Goal: Communication & Community: Answer question/provide support

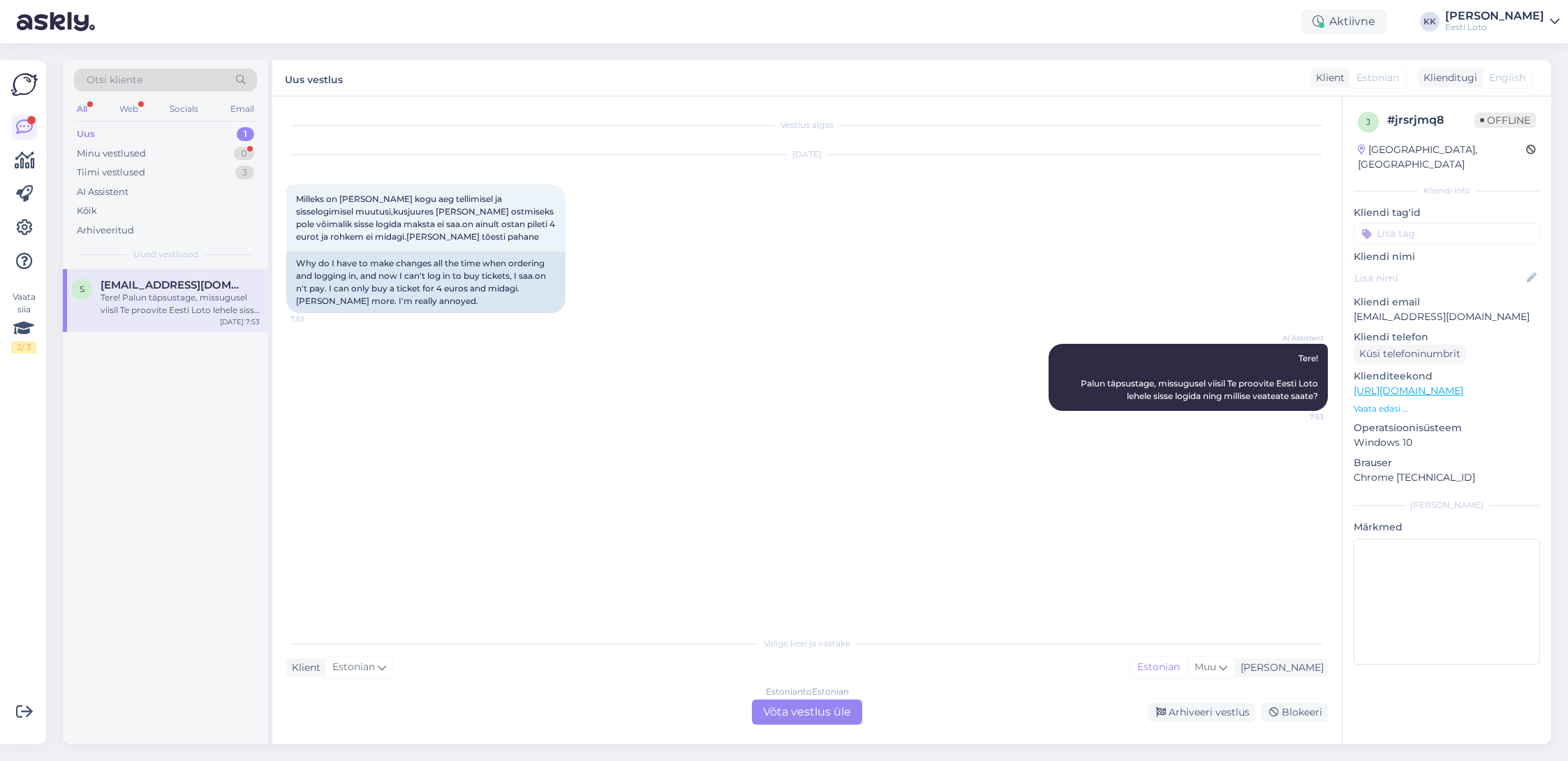
click at [187, 303] on div "Tere! Palun täpsustage, missugusel viisil Te proovite Eesti Loto lehele sisse l…" at bounding box center [180, 304] width 159 height 25
click at [120, 178] on div "Tiimi vestlused" at bounding box center [111, 172] width 69 height 14
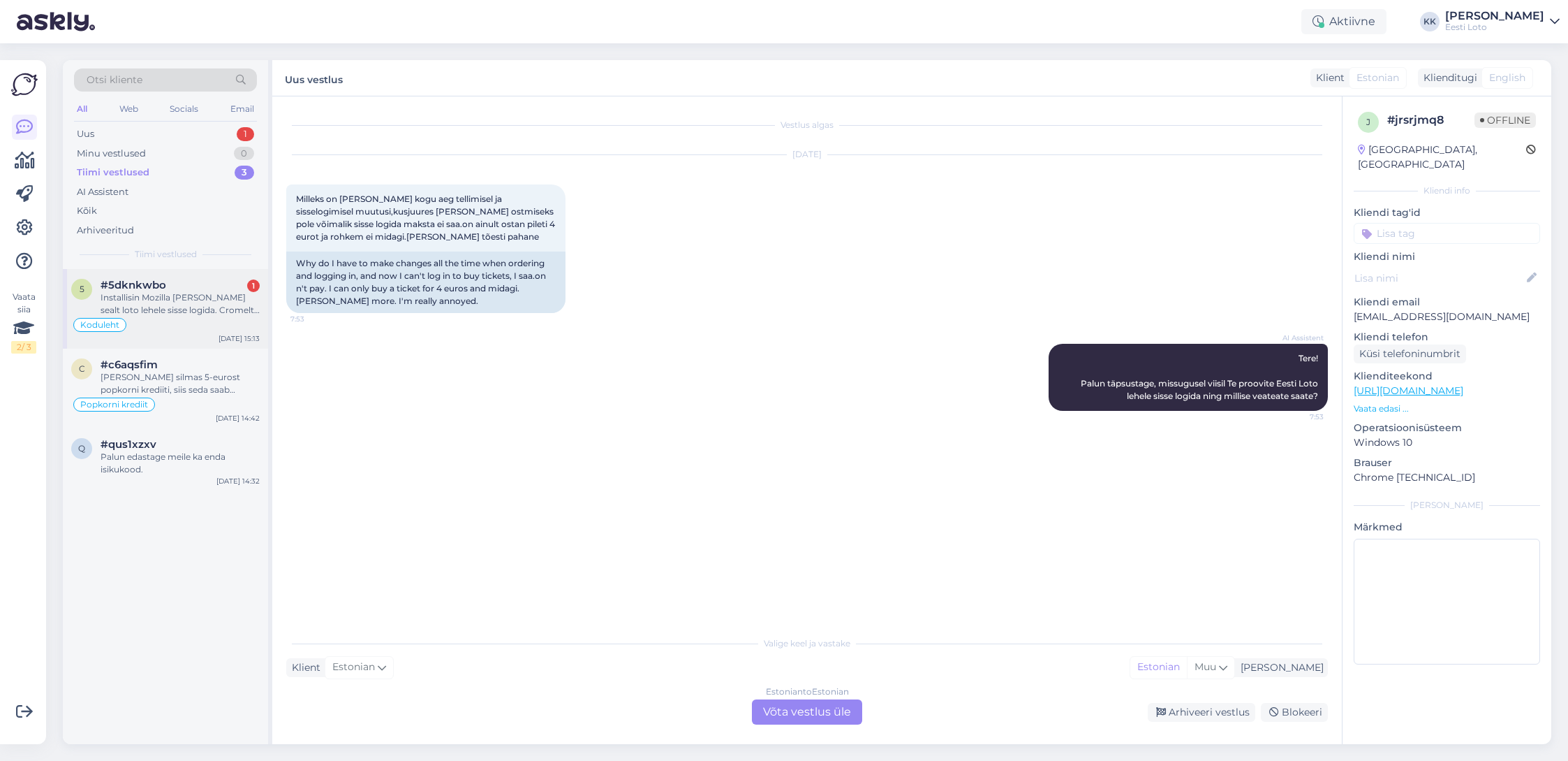
click at [191, 309] on div "Installisin Mozilla [PERSON_NAME] sealt loto lehele sisse logida. Cromelt jätku…" at bounding box center [180, 304] width 159 height 25
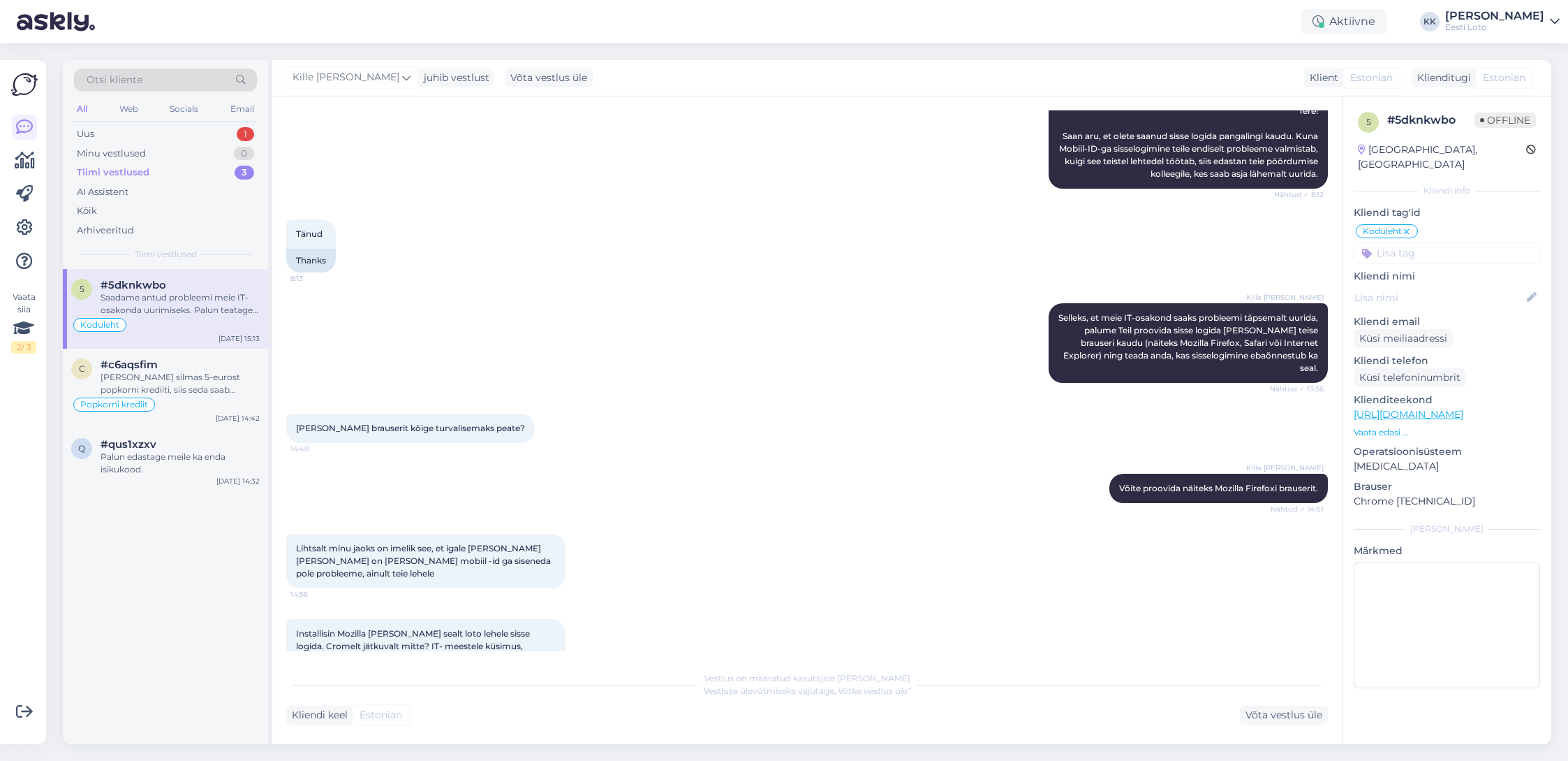
scroll to position [2021, 0]
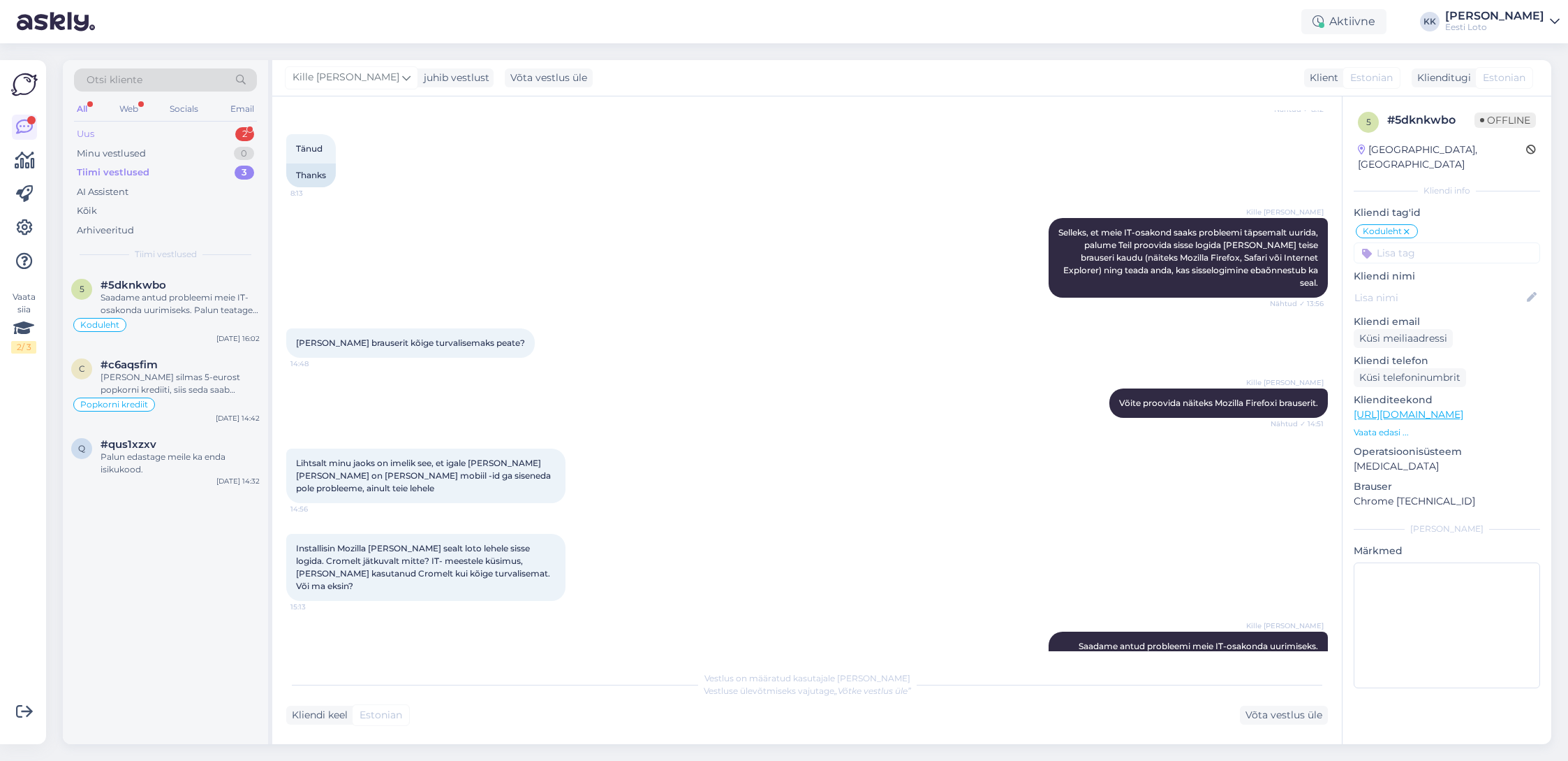
click at [134, 135] on div "Uus 2" at bounding box center [165, 134] width 183 height 19
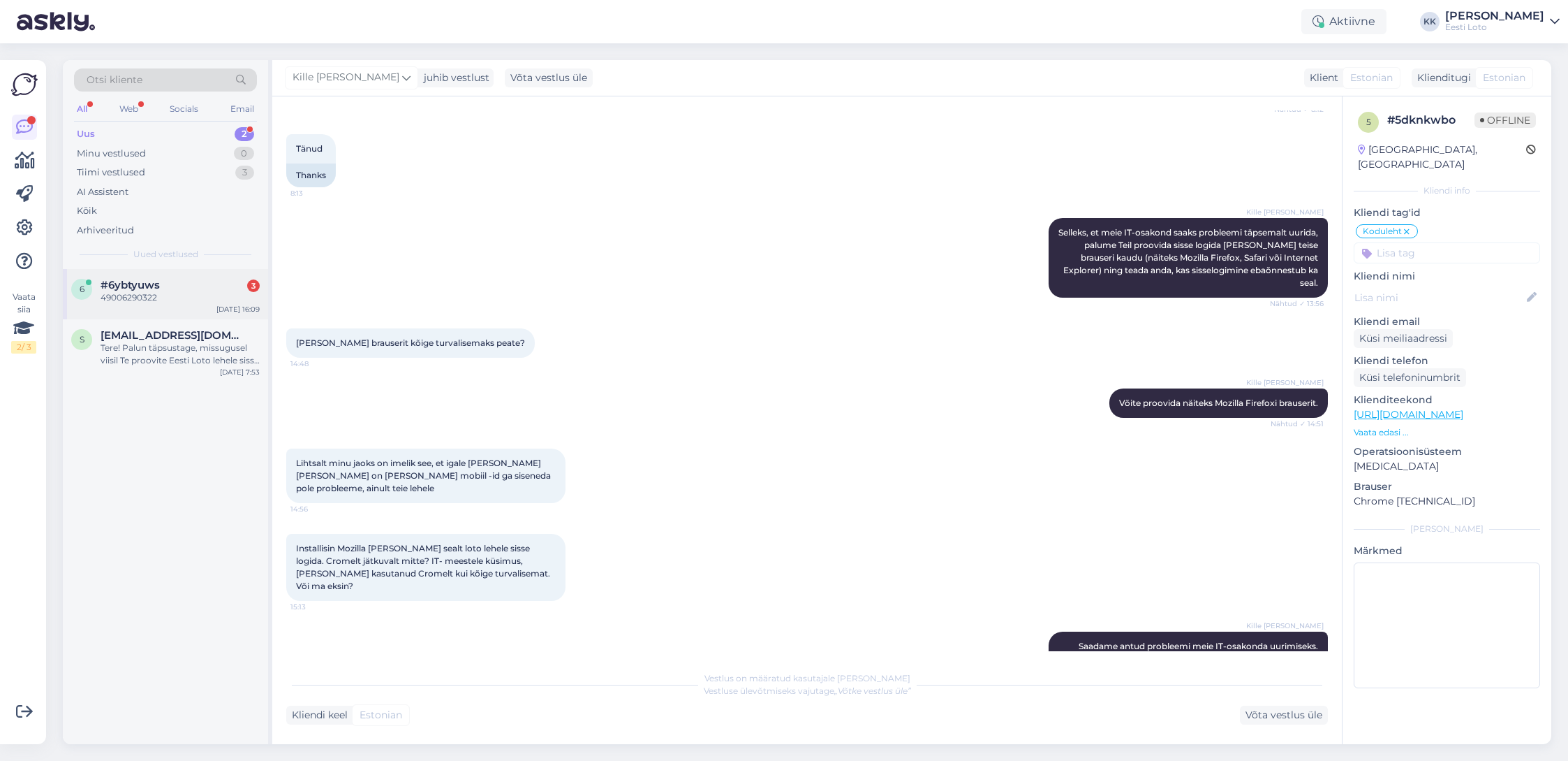
click at [151, 293] on div "49006290322" at bounding box center [180, 298] width 159 height 12
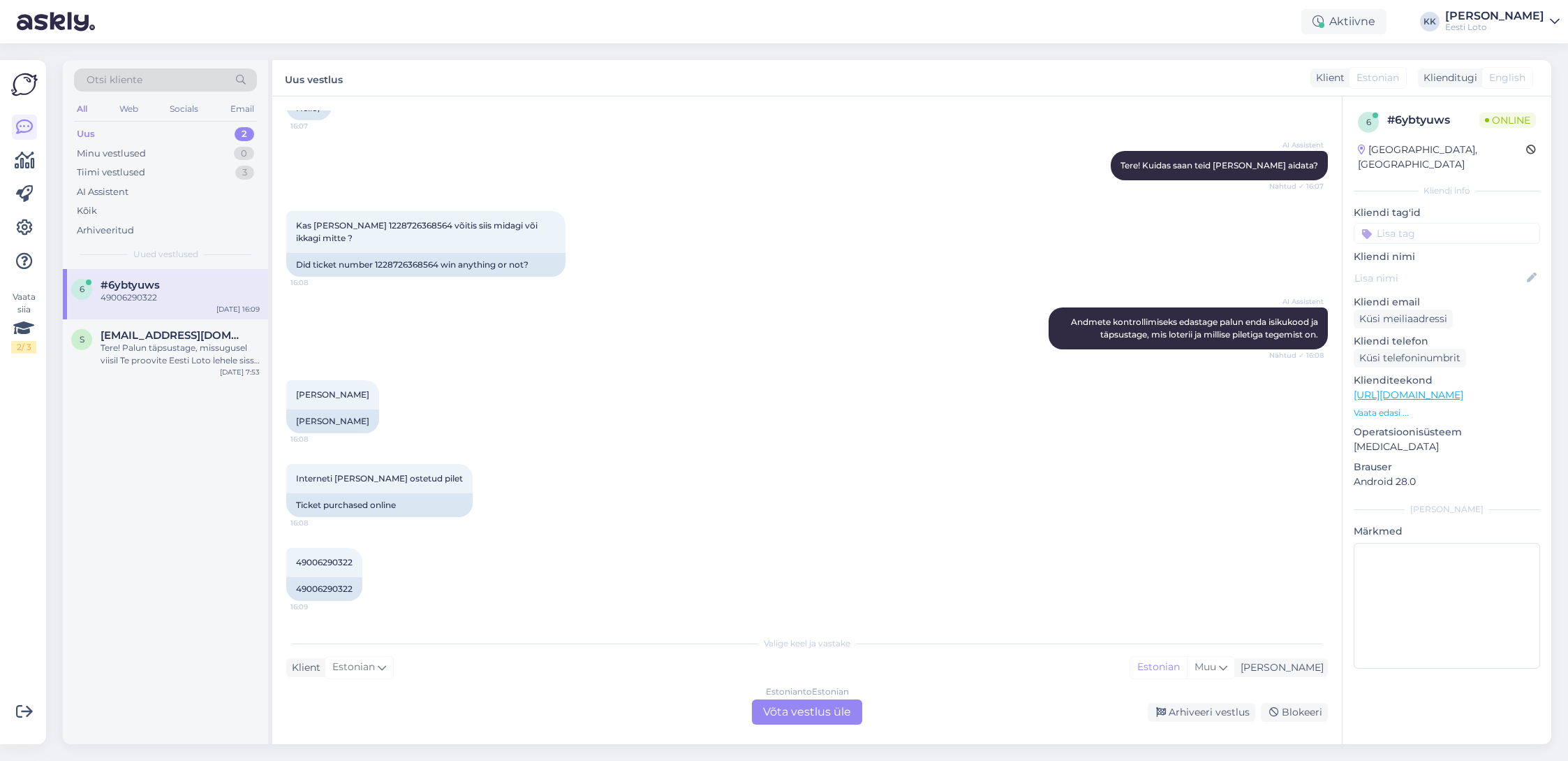
click at [193, 294] on div "49006290322" at bounding box center [180, 298] width 159 height 12
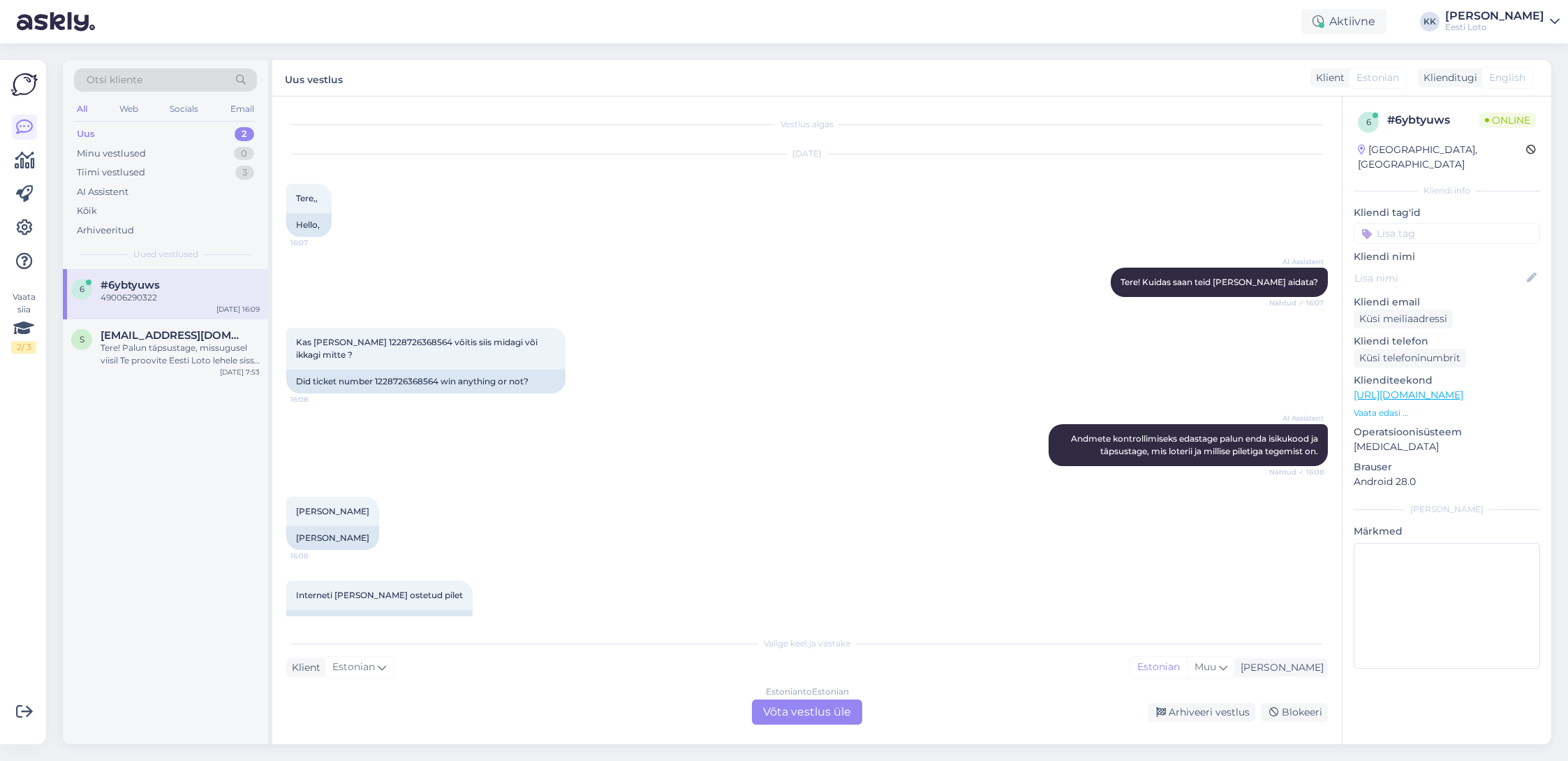
scroll to position [0, 0]
click at [398, 345] on span "Kas [PERSON_NAME] 1228726368564 võitis siis midagi või ikkagi mitte ?" at bounding box center [418, 349] width 244 height 23
copy span "1228726368564"
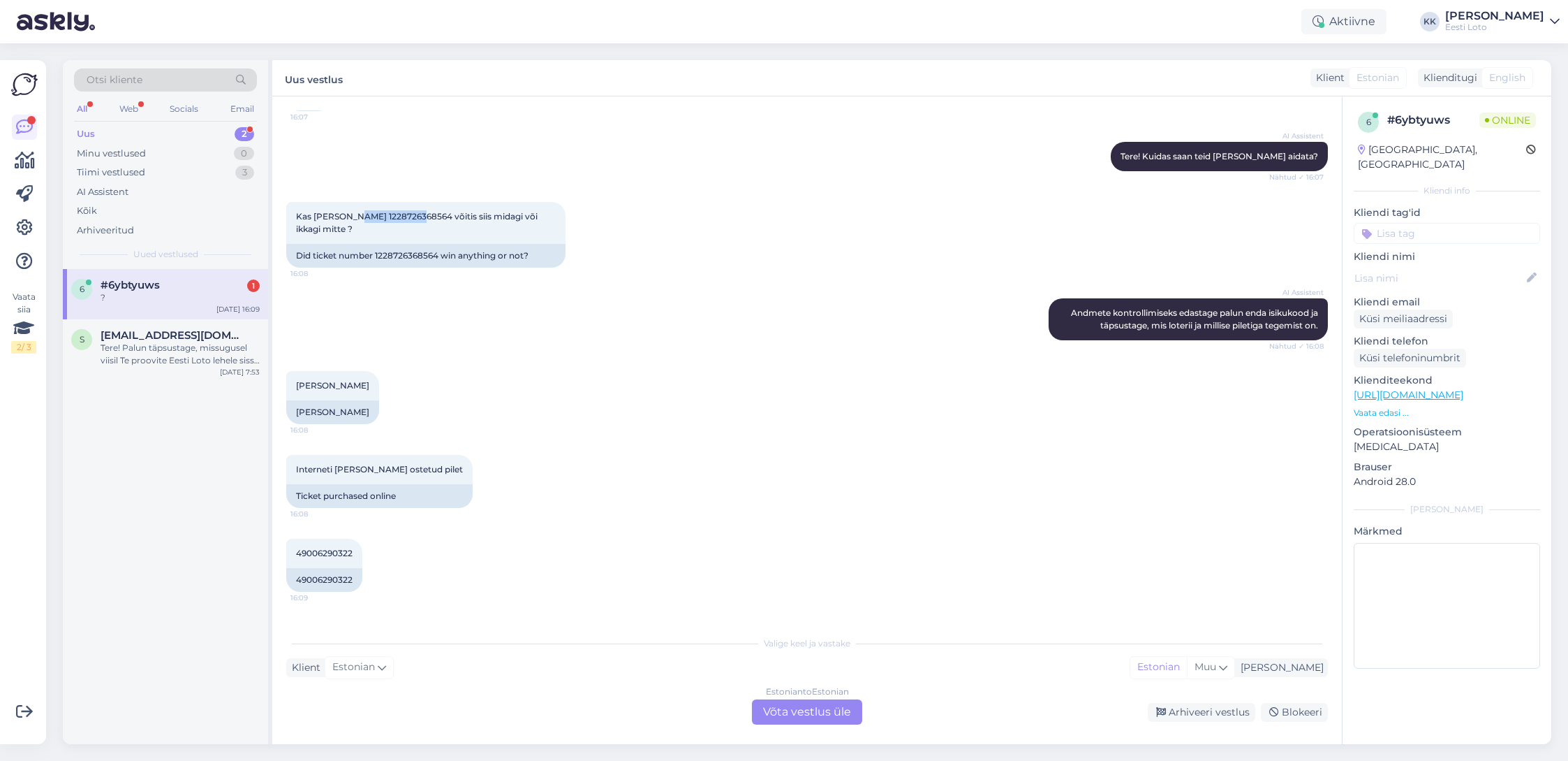
scroll to position [201, 0]
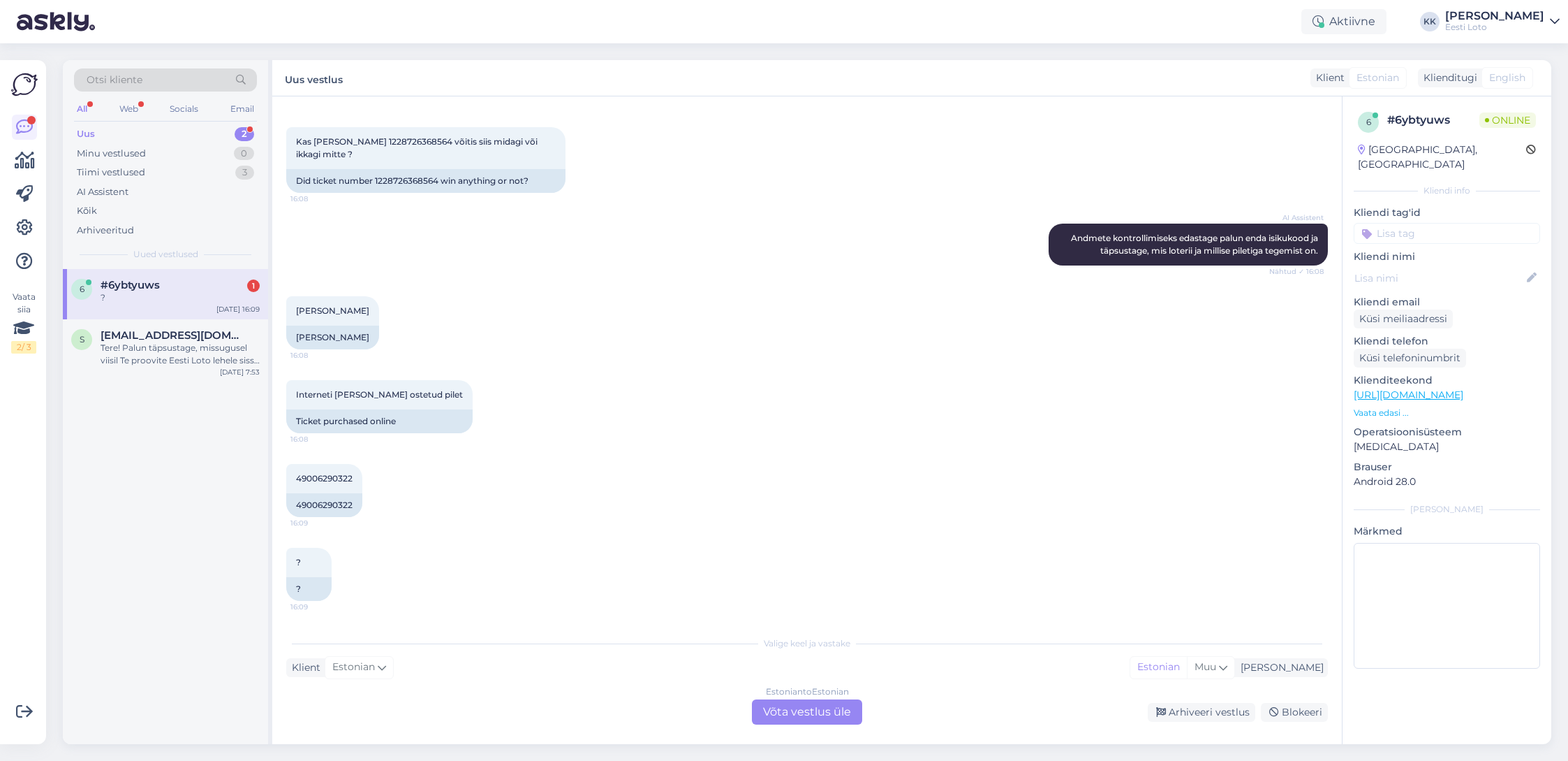
click at [806, 714] on div "Estonian to Estonian Võta vestlus üle" at bounding box center [807, 711] width 111 height 25
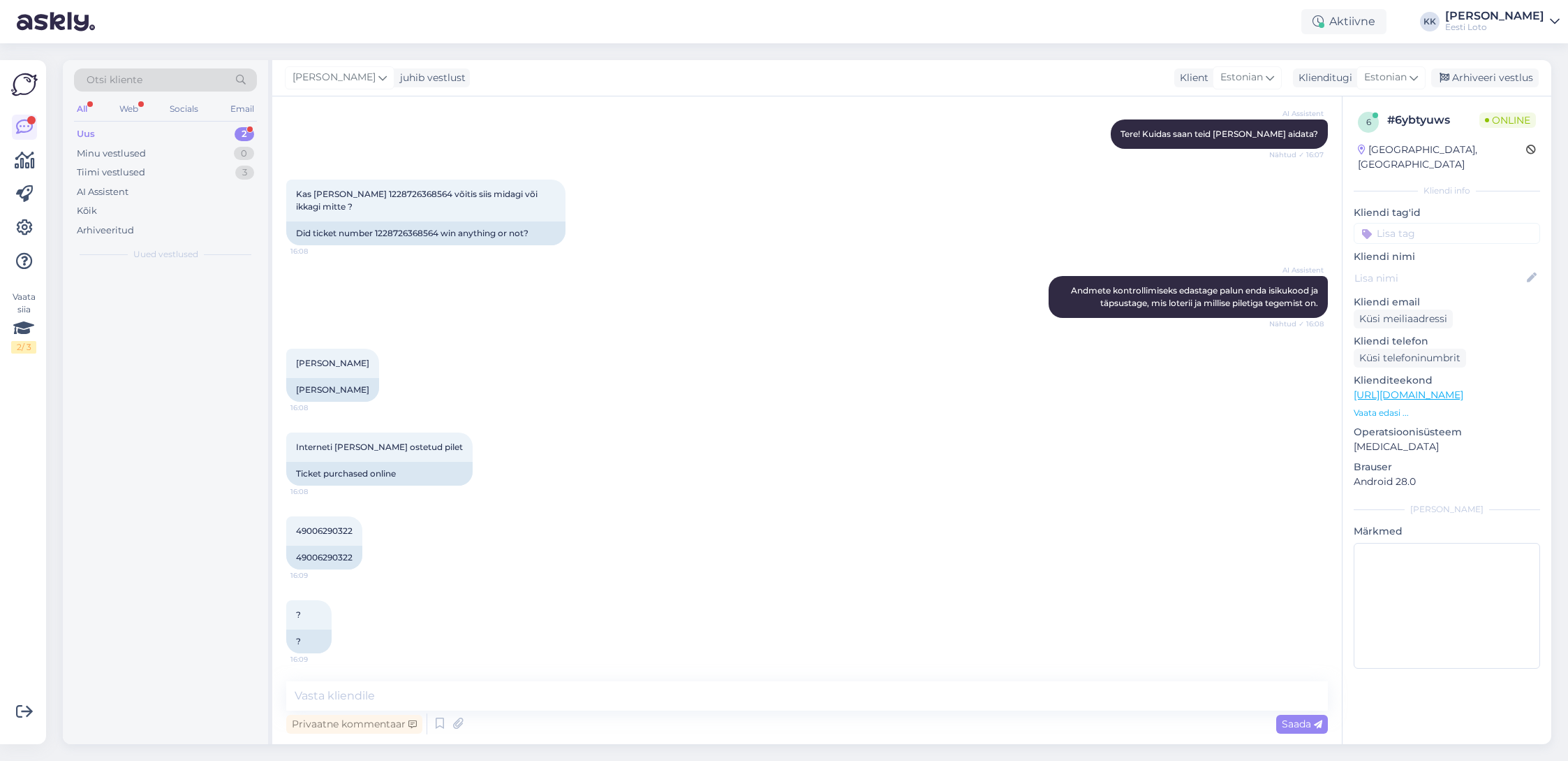
scroll to position [149, 0]
click at [623, 686] on textarea at bounding box center [807, 696] width 1042 height 30
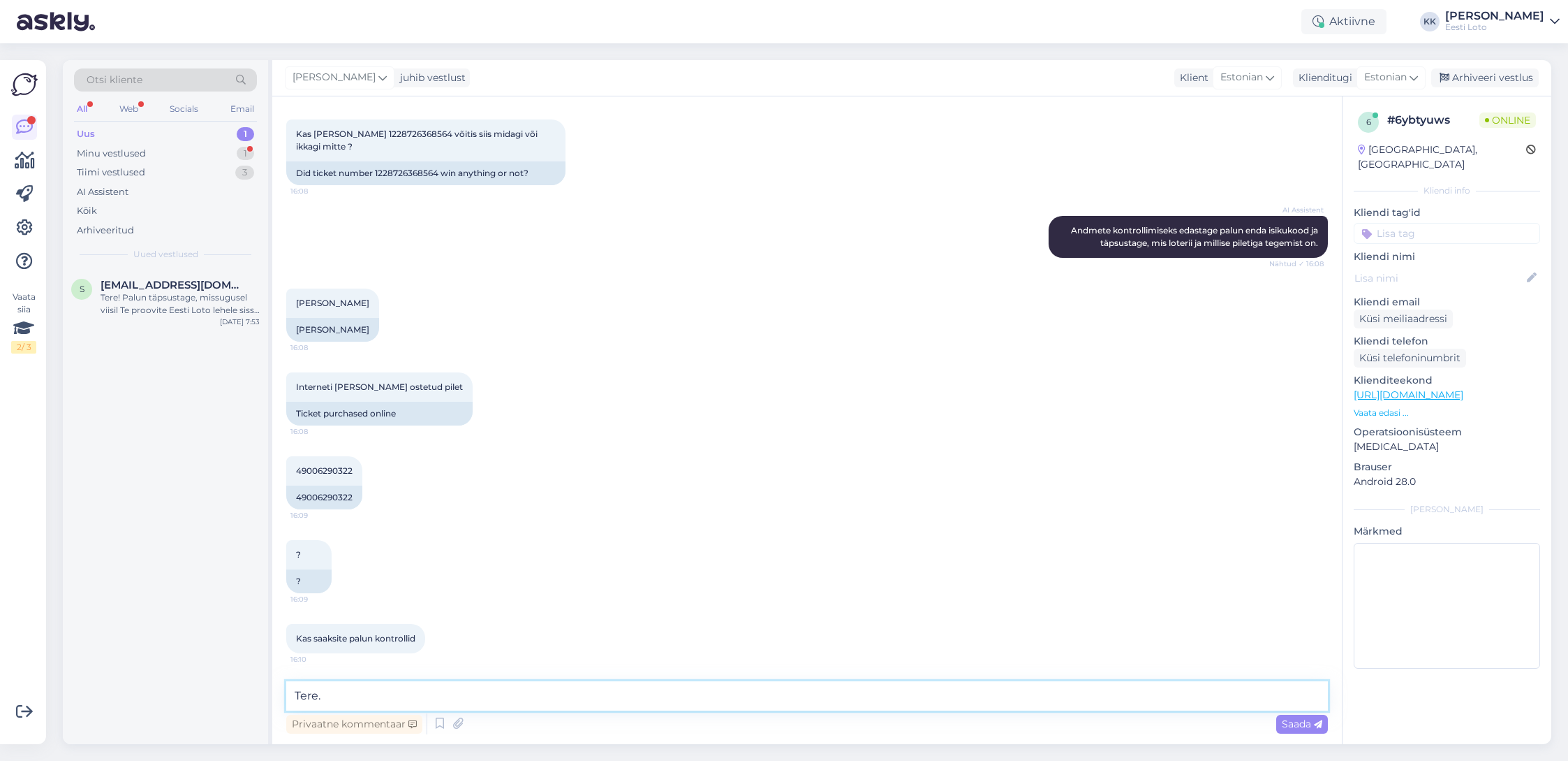
paste textarea "Piletil numbriga 1327573201982 ei ole kahjuks võitu."
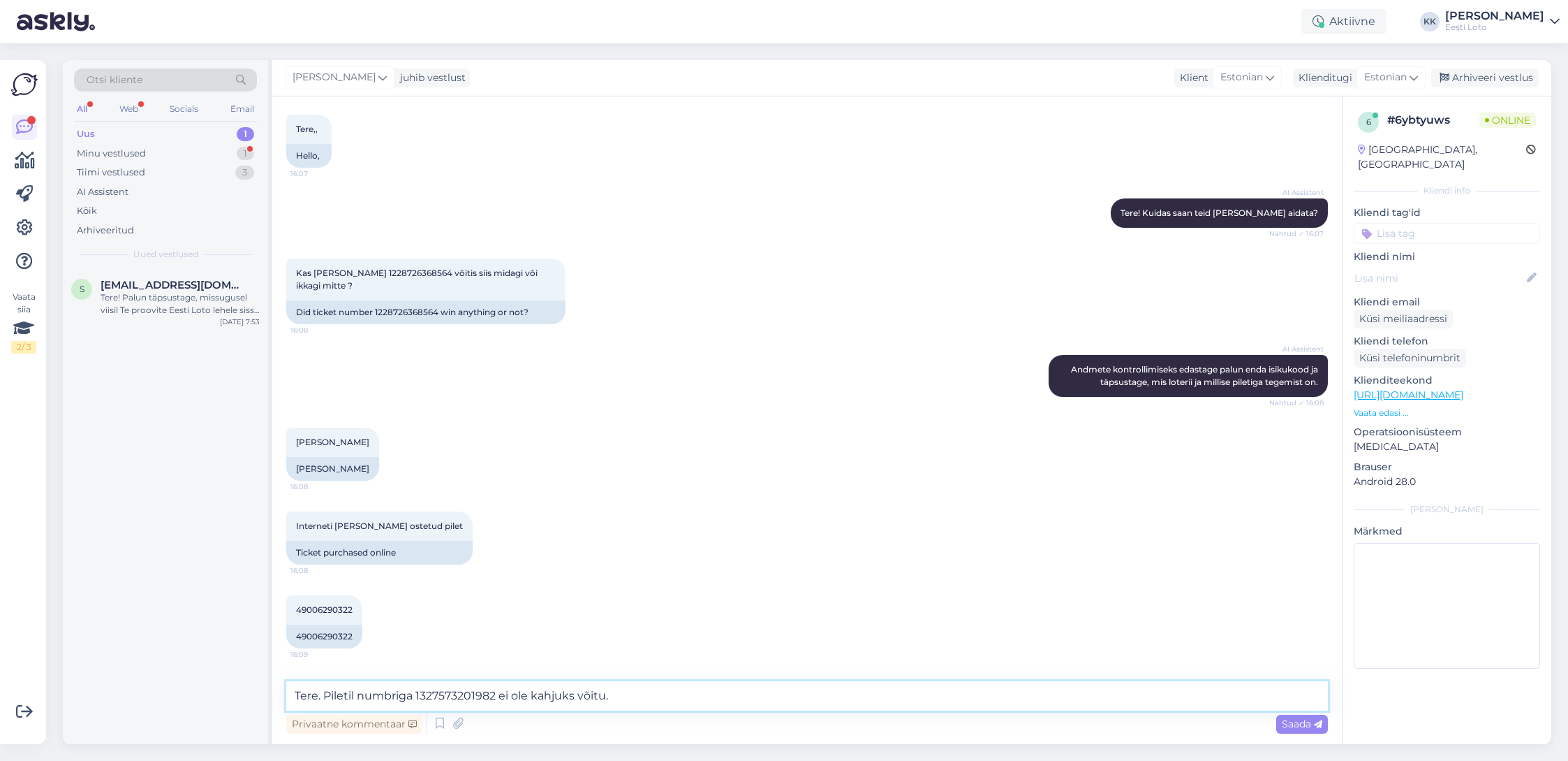
scroll to position [64, 0]
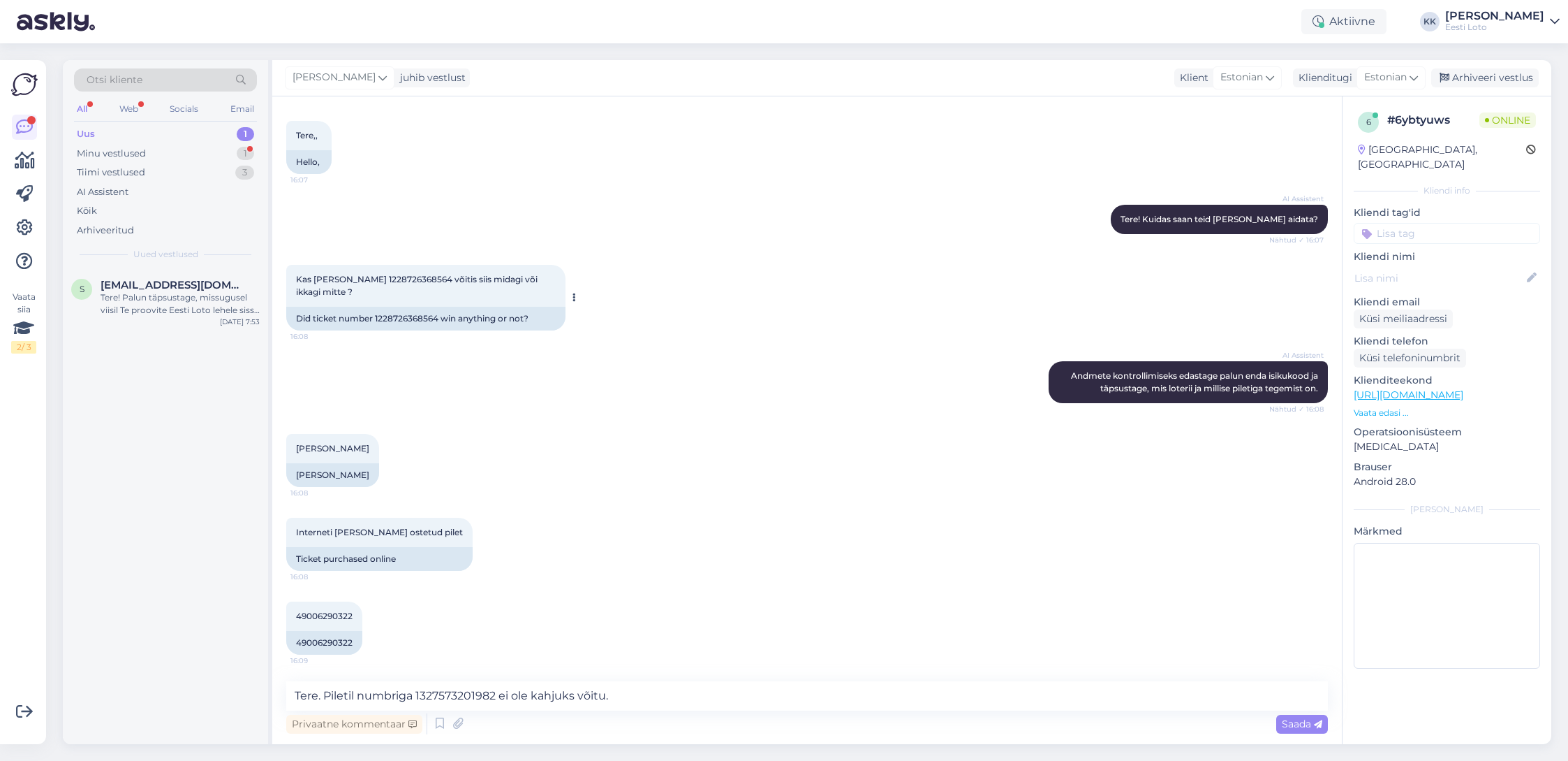
click at [386, 281] on span "Kas [PERSON_NAME] 1228726368564 võitis siis midagi või ikkagi mitte ?" at bounding box center [418, 286] width 244 height 23
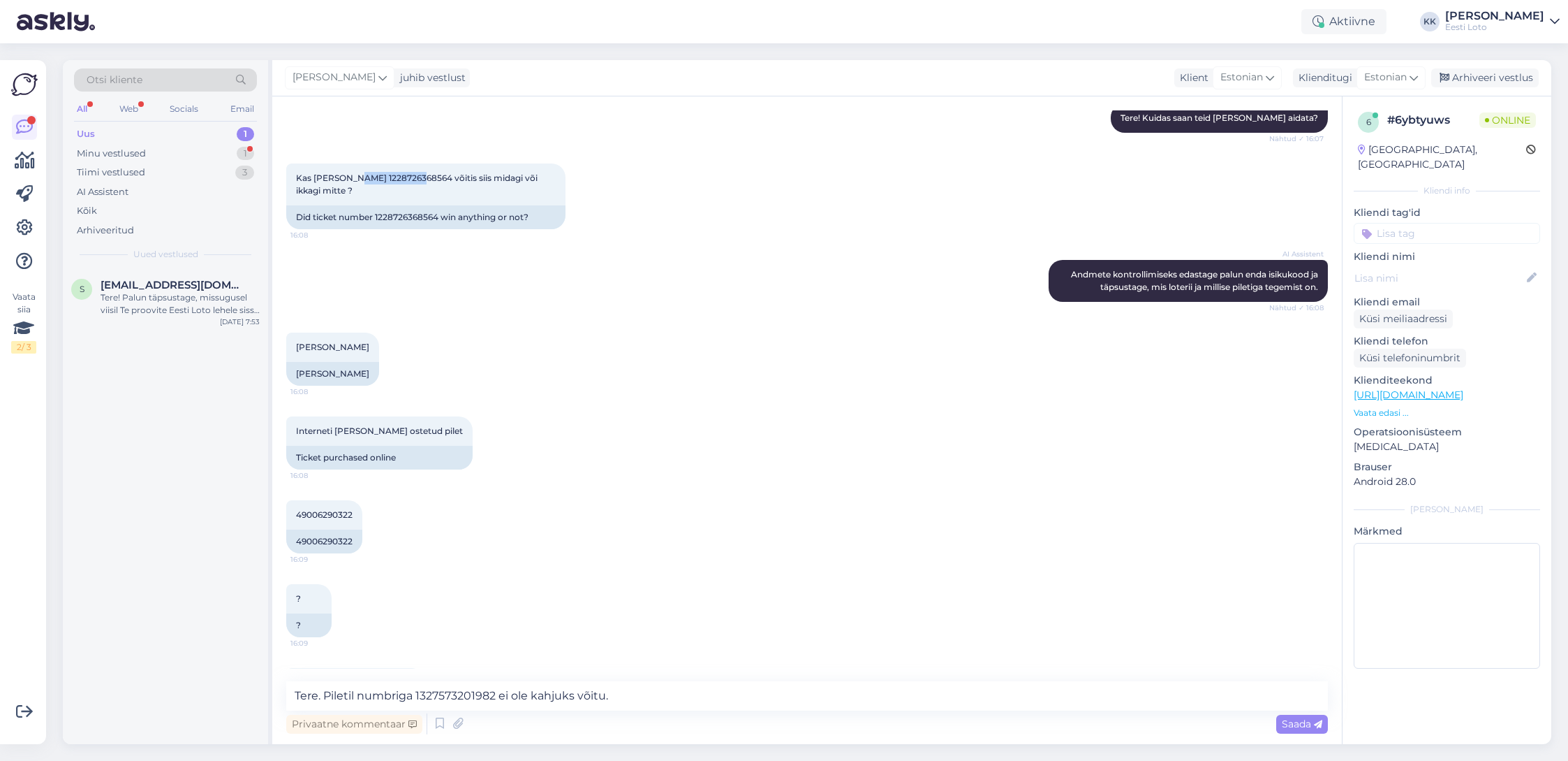
scroll to position [178, 0]
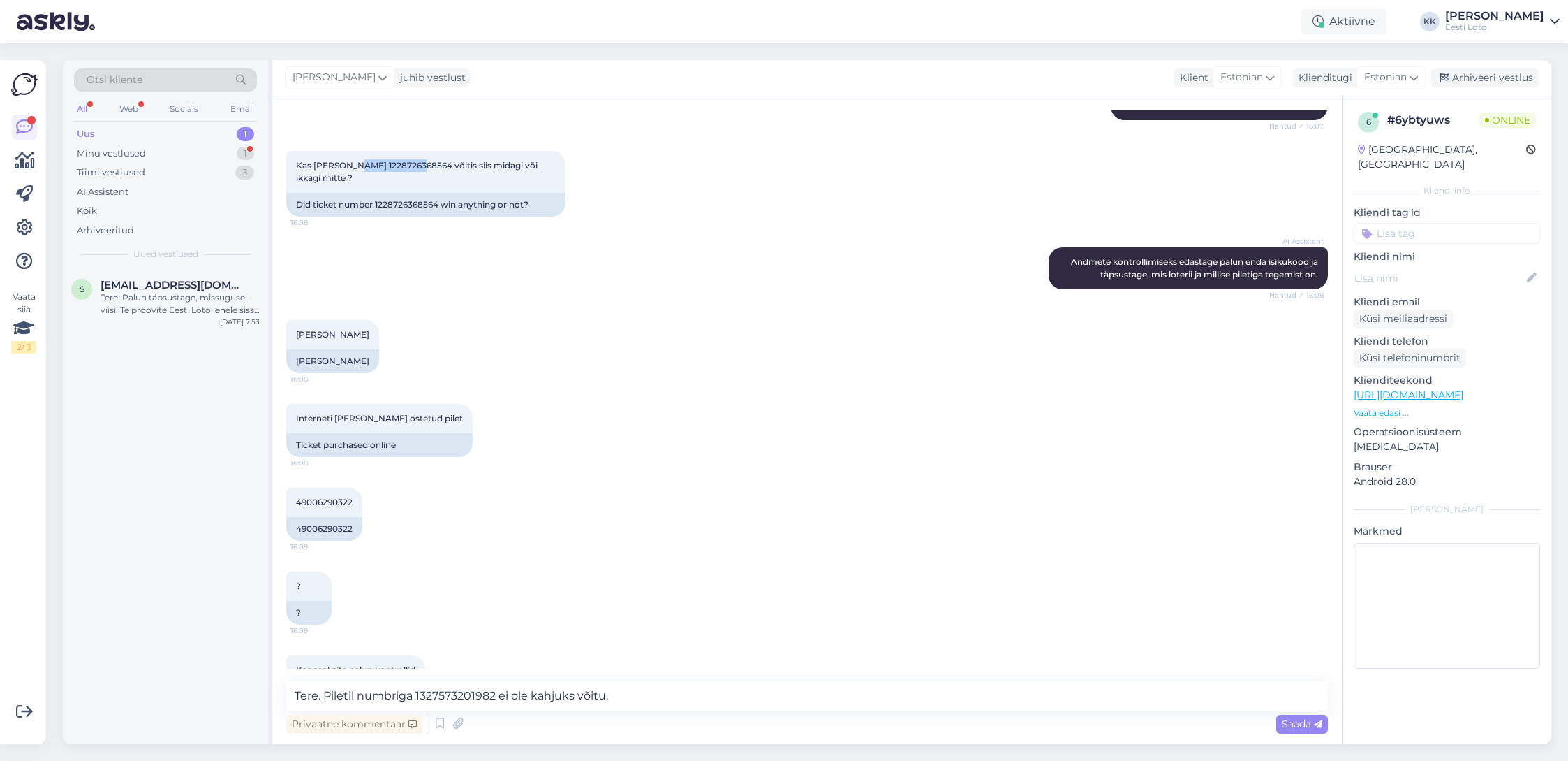
copy span "1228726368564"
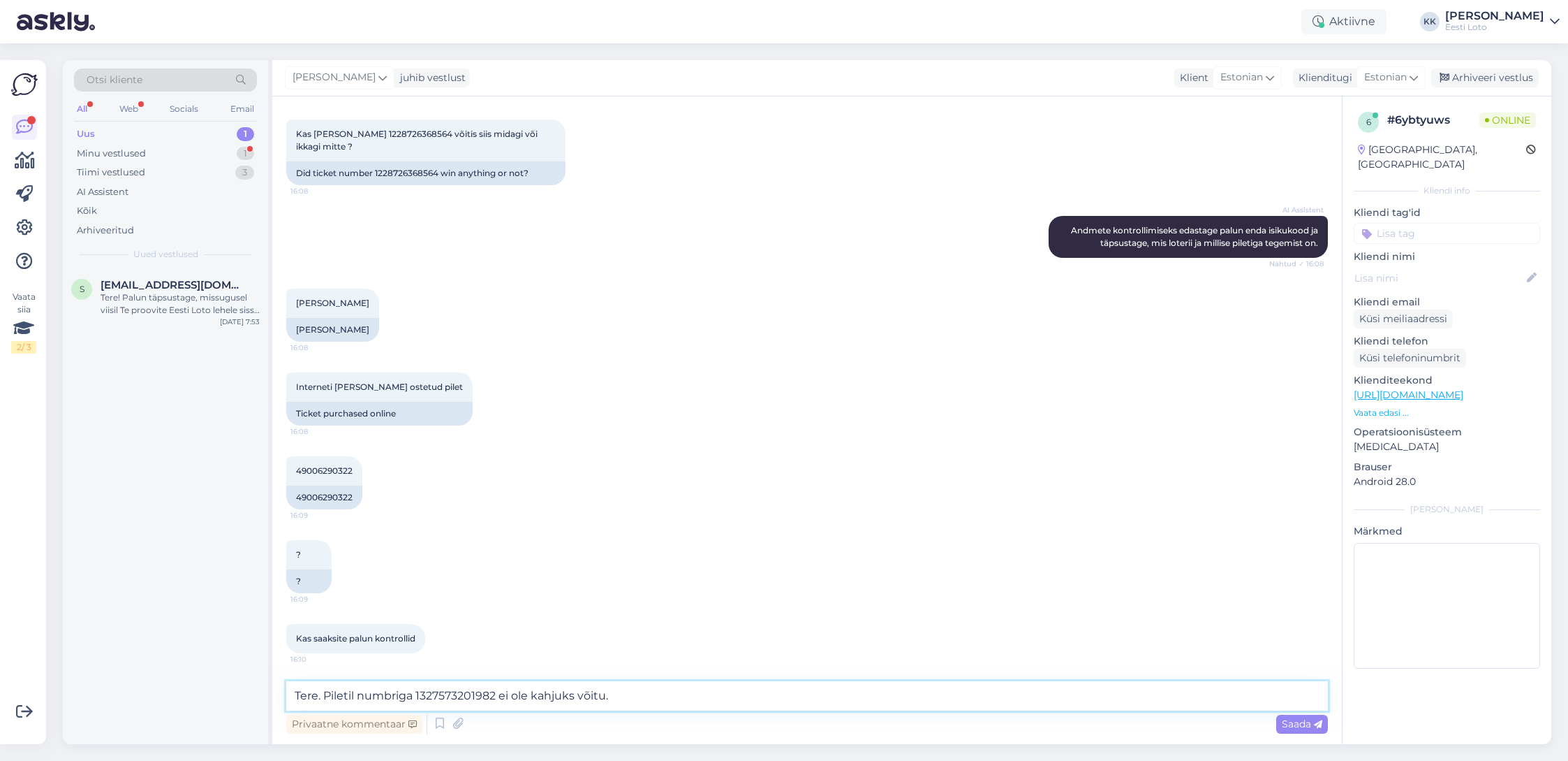
click at [460, 694] on textarea "Tere. Piletil numbriga 1327573201982 ei ole kahjuks võitu." at bounding box center [807, 696] width 1042 height 30
paste textarea "228726368564"
click at [639, 692] on textarea "Tere. Piletil numbriga 1228726368564 ei ole kahjuks võitu." at bounding box center [807, 696] width 1042 height 30
type textarea "Tere. Piletil numbriga 1228726368564 ei ole kahjuks võitu."
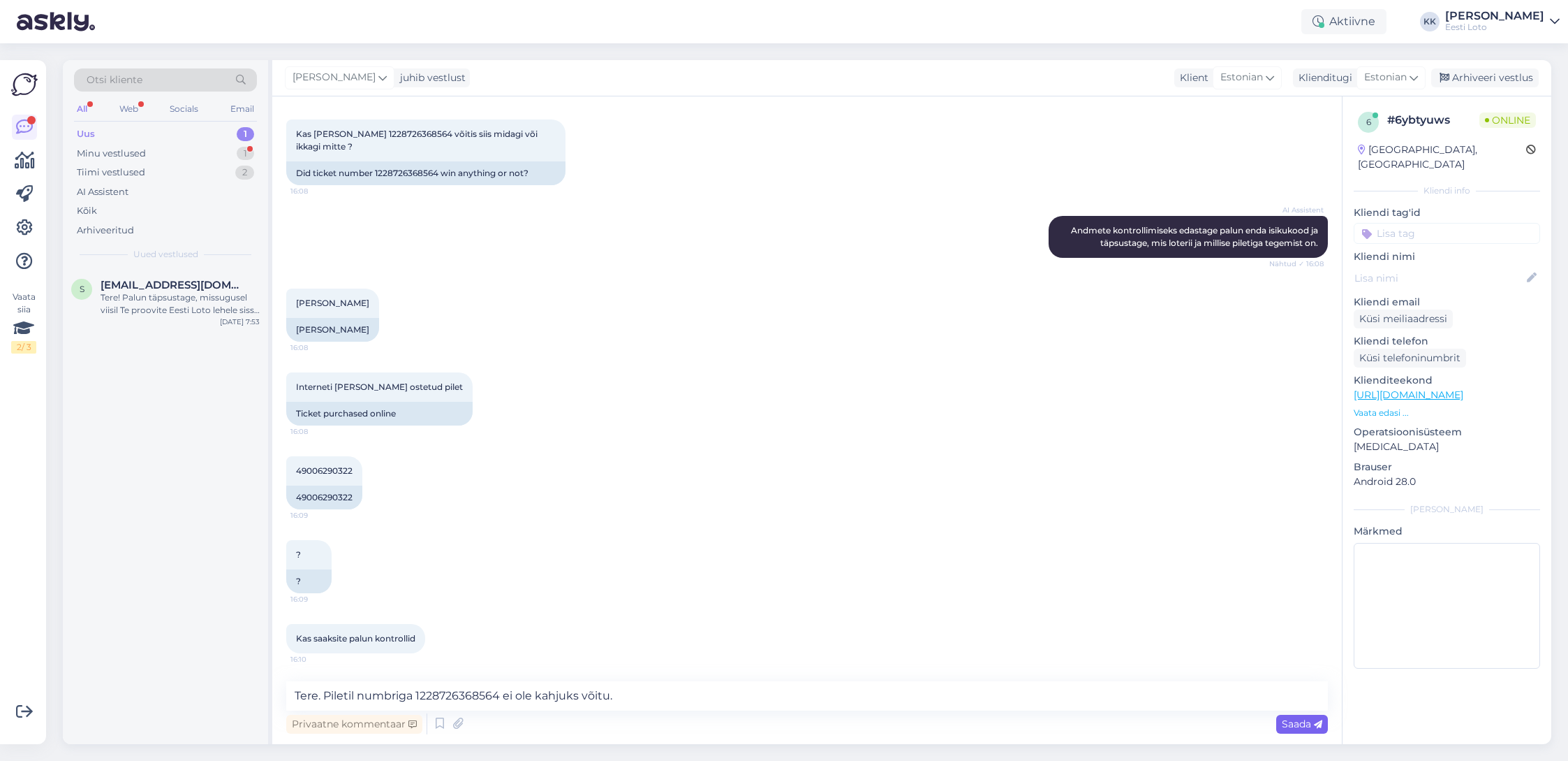
click at [1290, 721] on span "Saada" at bounding box center [1302, 724] width 41 height 12
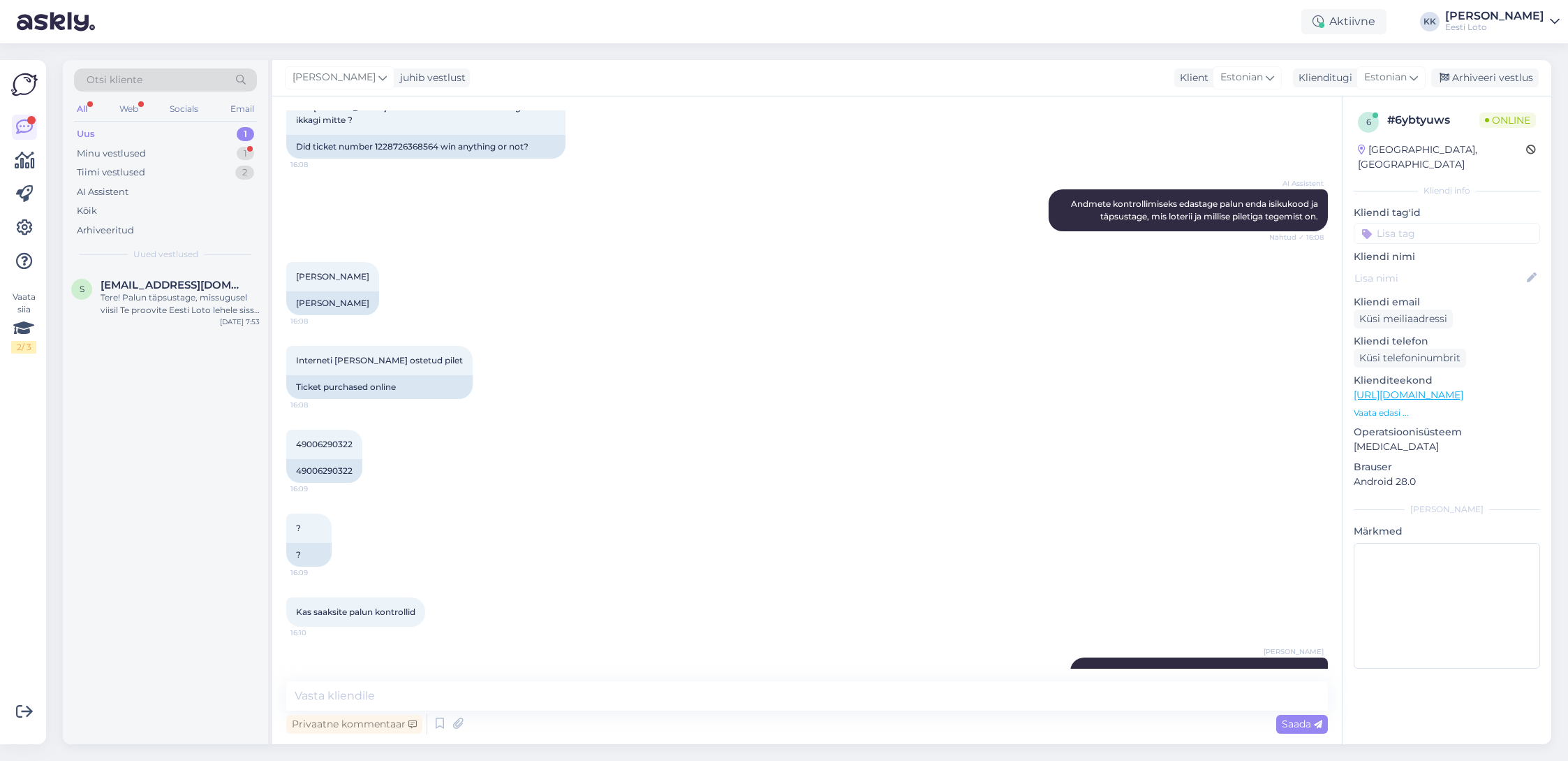
scroll to position [269, 0]
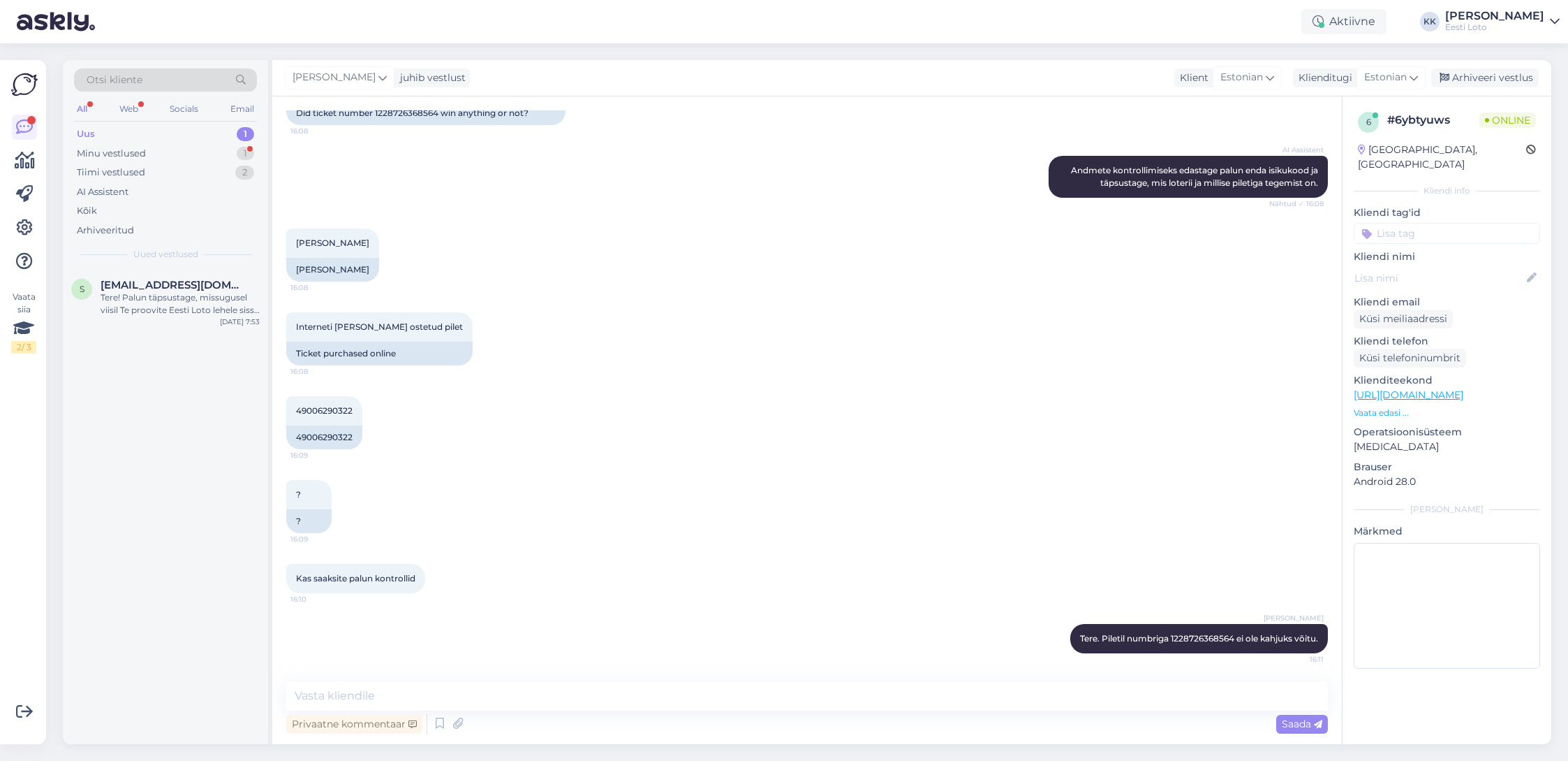
click at [1403, 223] on input at bounding box center [1447, 233] width 186 height 21
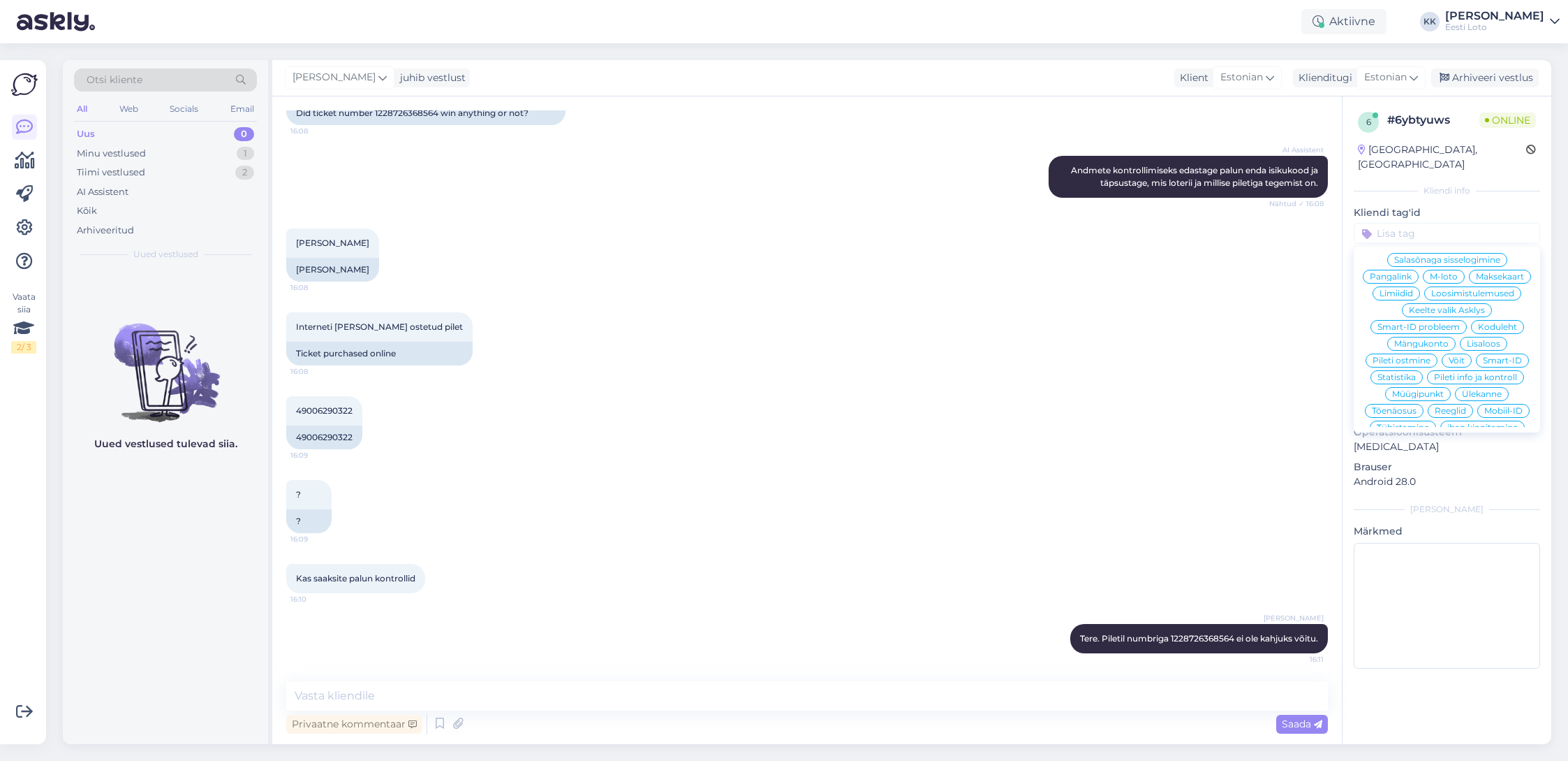
scroll to position [247, 0]
click at [1488, 373] on span "Pileti info ja kontroll" at bounding box center [1475, 377] width 83 height 9
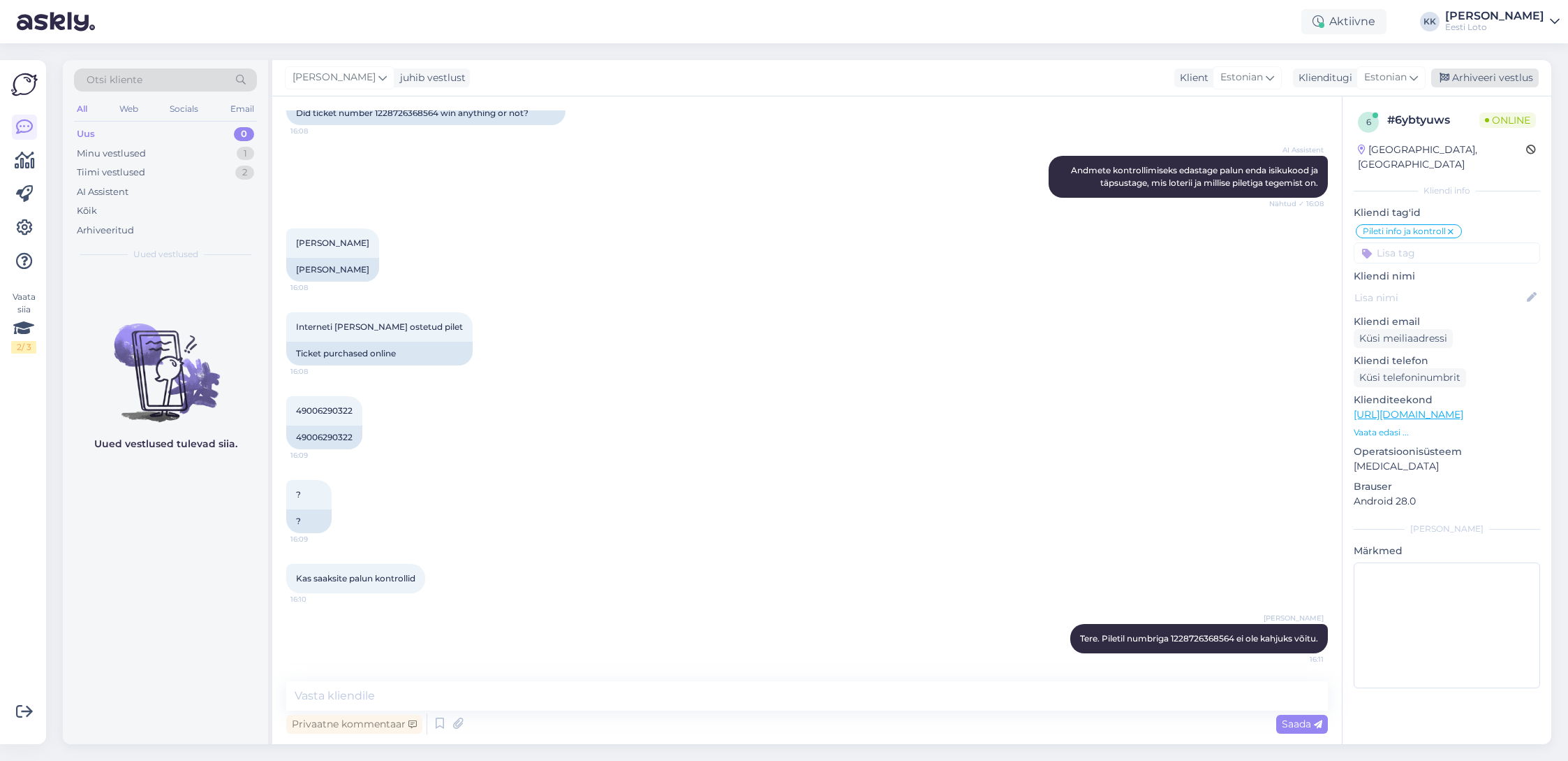
click at [1497, 78] on div "Arhiveeri vestlus" at bounding box center [1485, 78] width 108 height 19
click at [120, 226] on div "Arhiveeritud" at bounding box center [105, 231] width 57 height 14
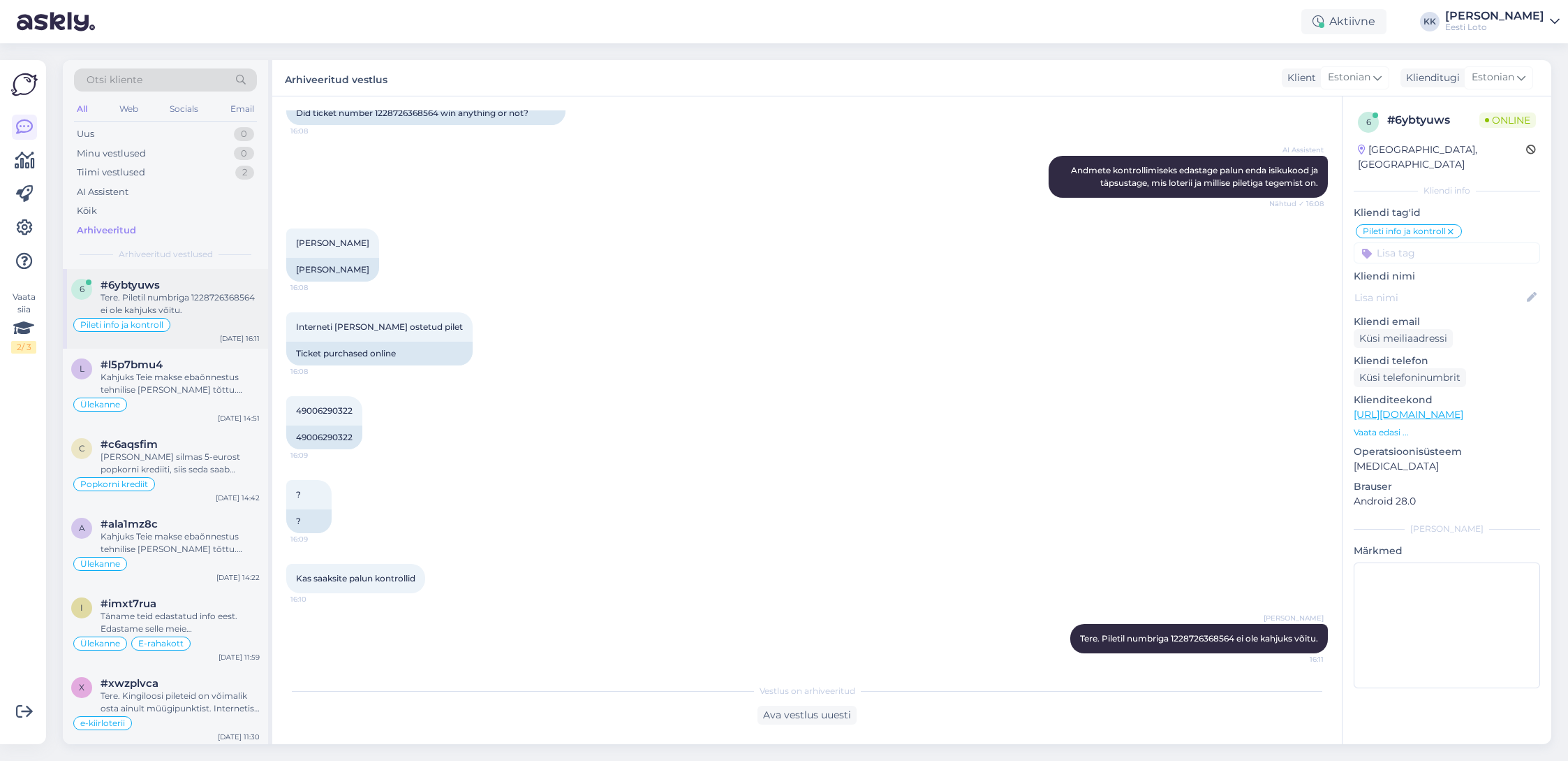
click at [178, 297] on div "Tere. Piletil numbriga 1228726368564 ei ole kahjuks võitu." at bounding box center [180, 304] width 159 height 25
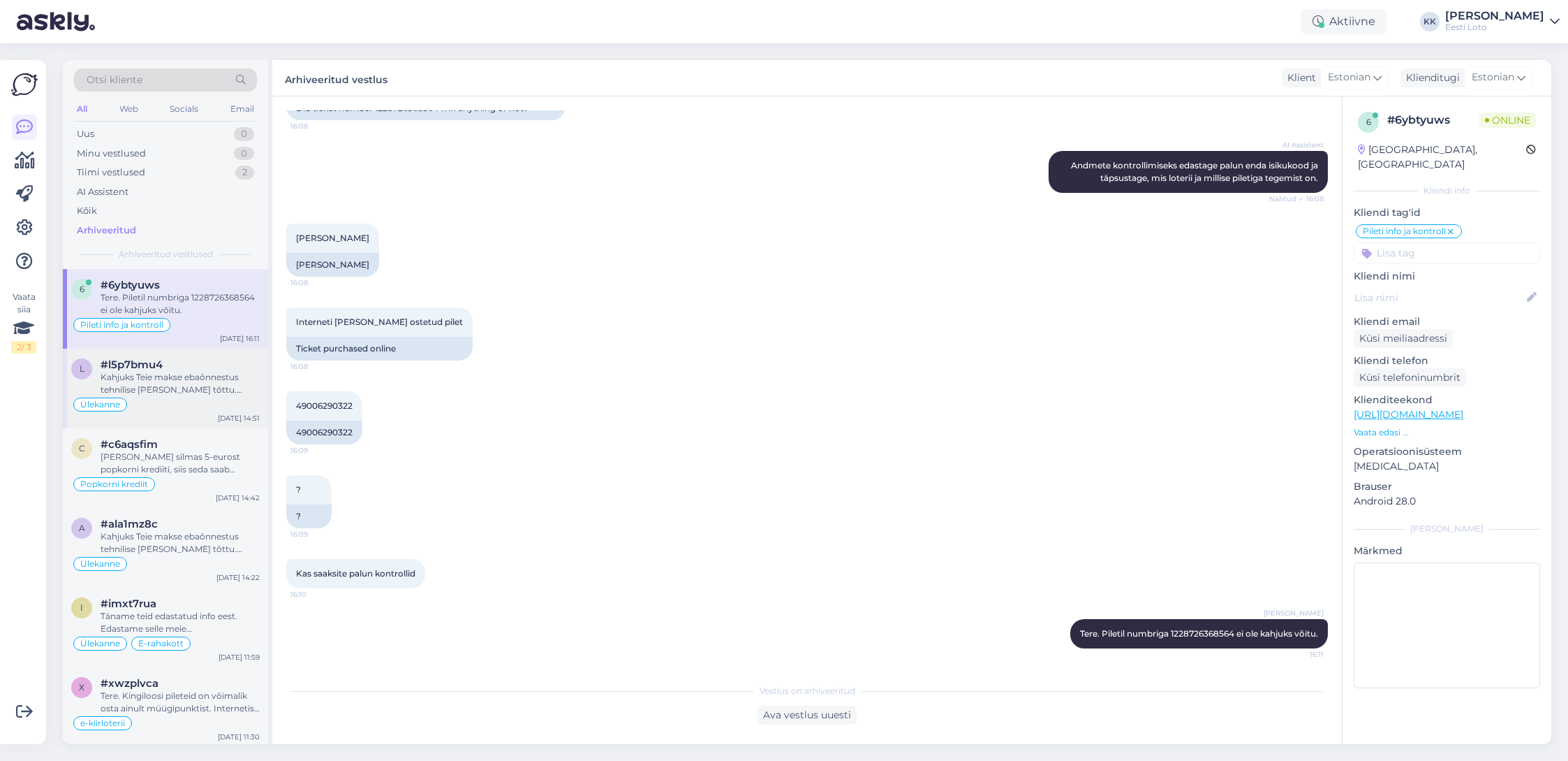
click at [186, 373] on div "Kahjuks Teie makse ebaõnnestus tehnilise [PERSON_NAME] tõttu. Kontrollisime mak…" at bounding box center [180, 383] width 159 height 25
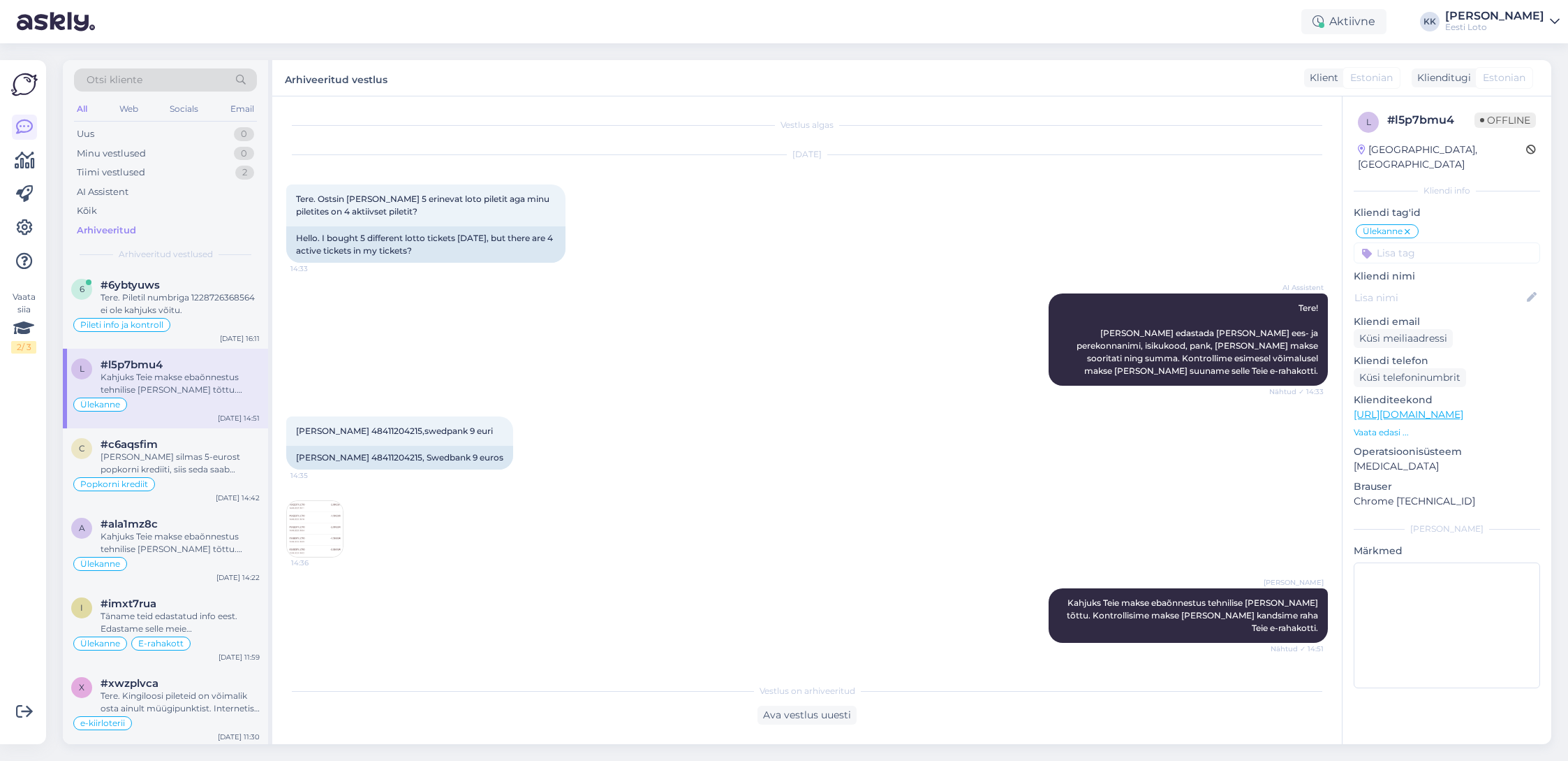
click at [129, 229] on div "Arhiveeritud" at bounding box center [106, 231] width 59 height 14
click at [197, 462] on div "[PERSON_NAME] silmas 5-eurost popkorni krediiti, siis seda saab kasutada ainult…" at bounding box center [180, 462] width 159 height 25
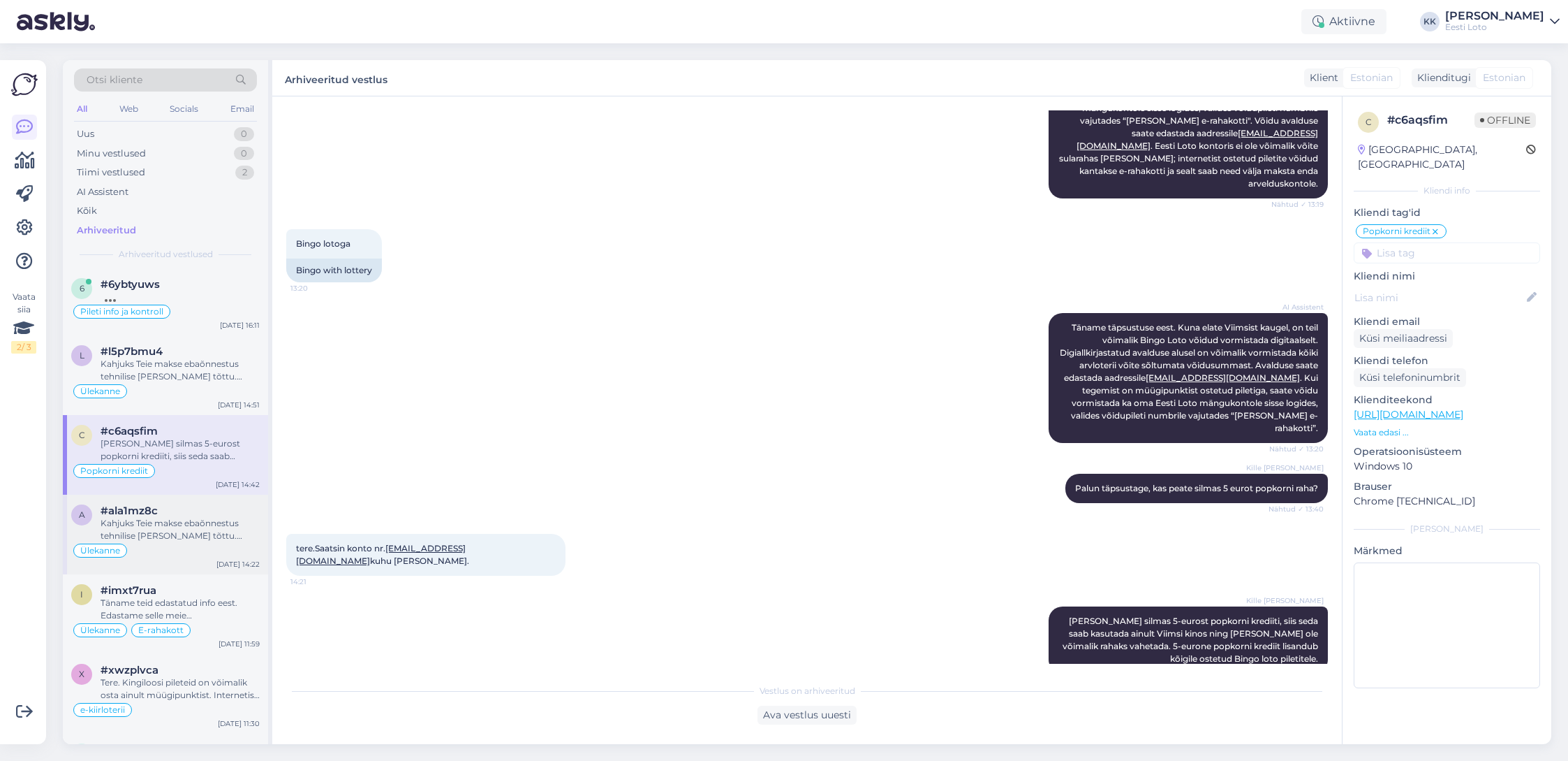
click at [172, 525] on div "Kahjuks Teie makse ebaõnnestus tehnilise [PERSON_NAME] tõttu. Kontrollisime mak…" at bounding box center [180, 529] width 159 height 25
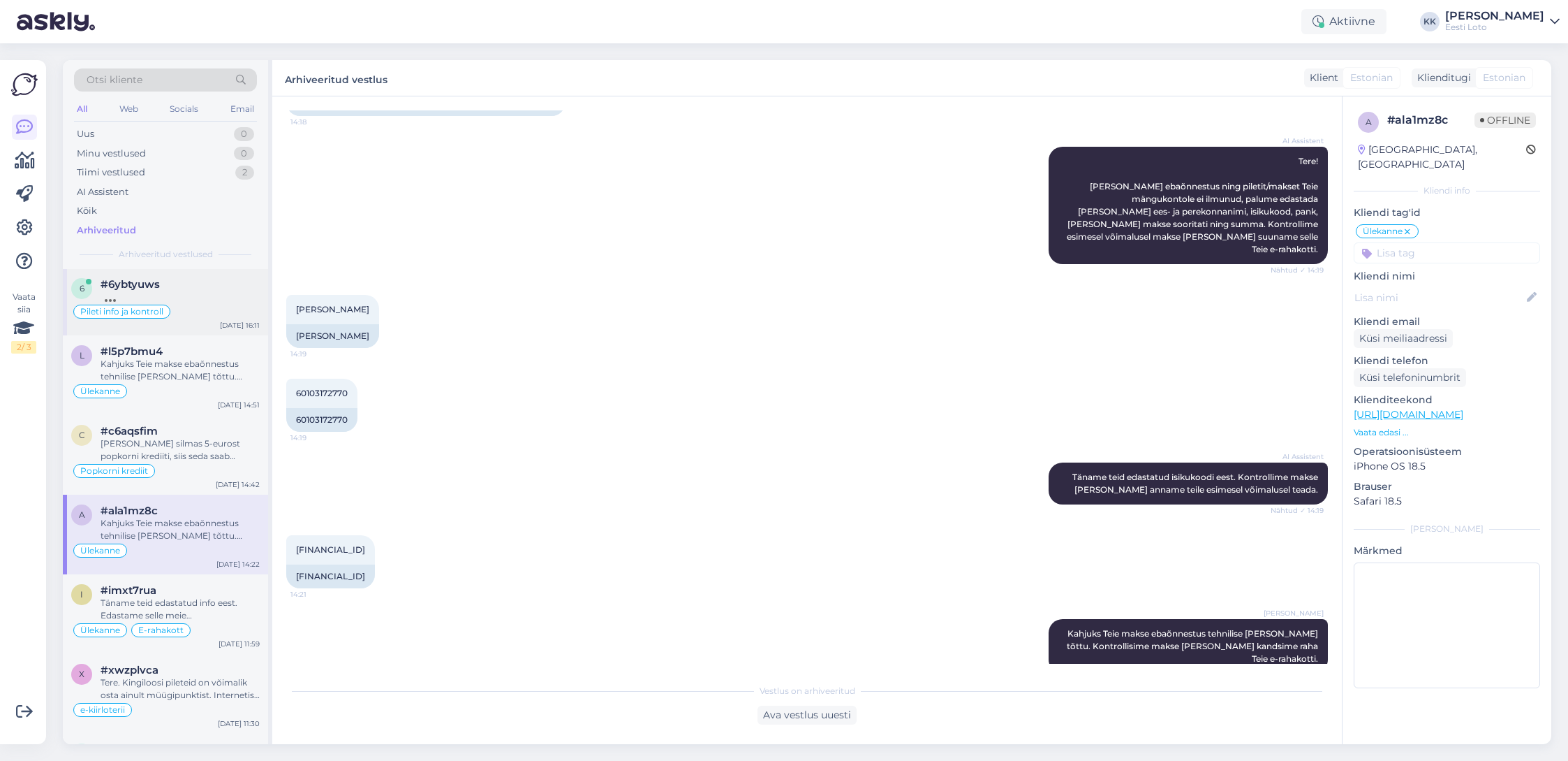
click at [189, 287] on div "#6ybtyuws" at bounding box center [180, 284] width 159 height 12
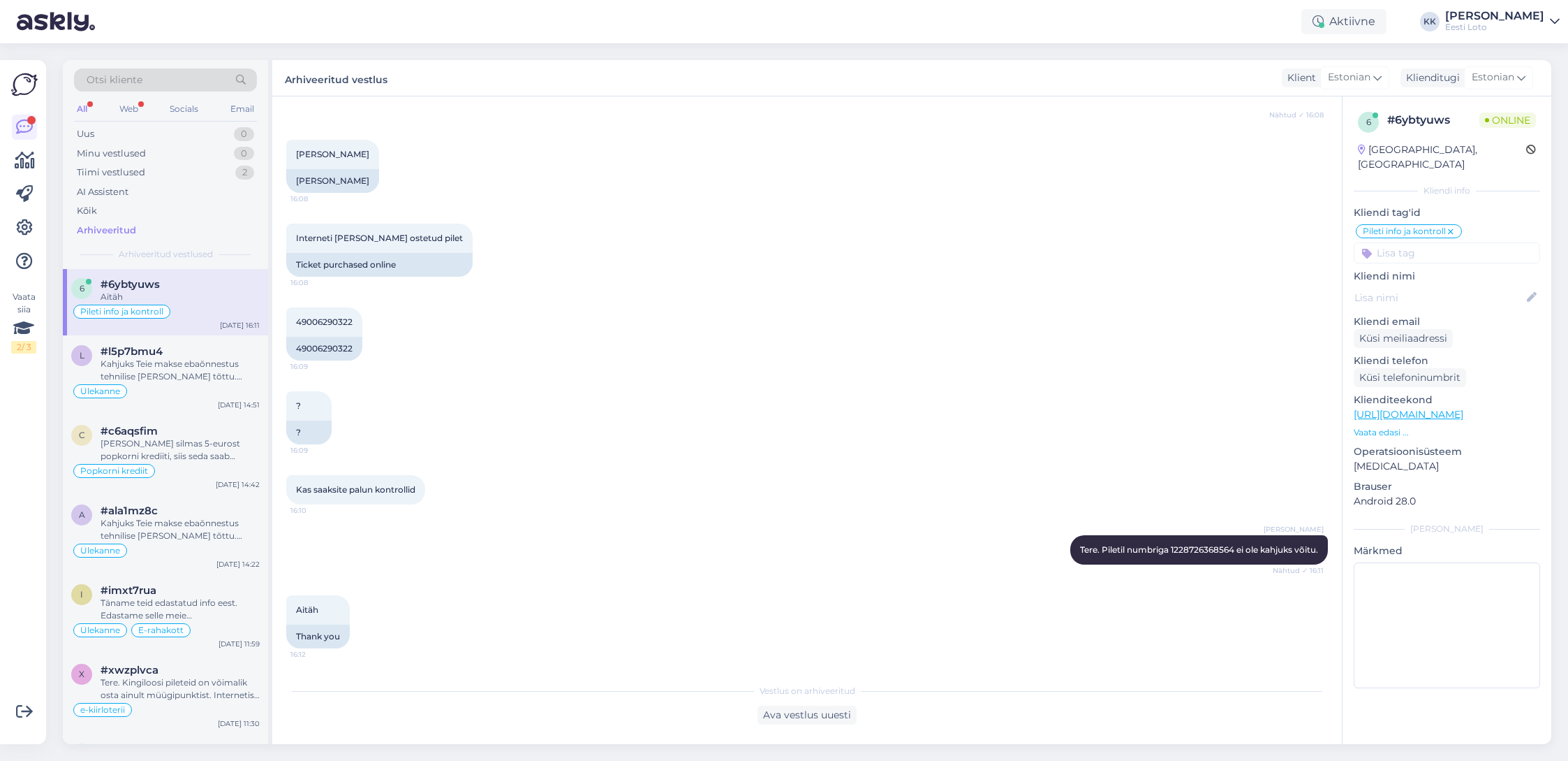
scroll to position [429, 0]
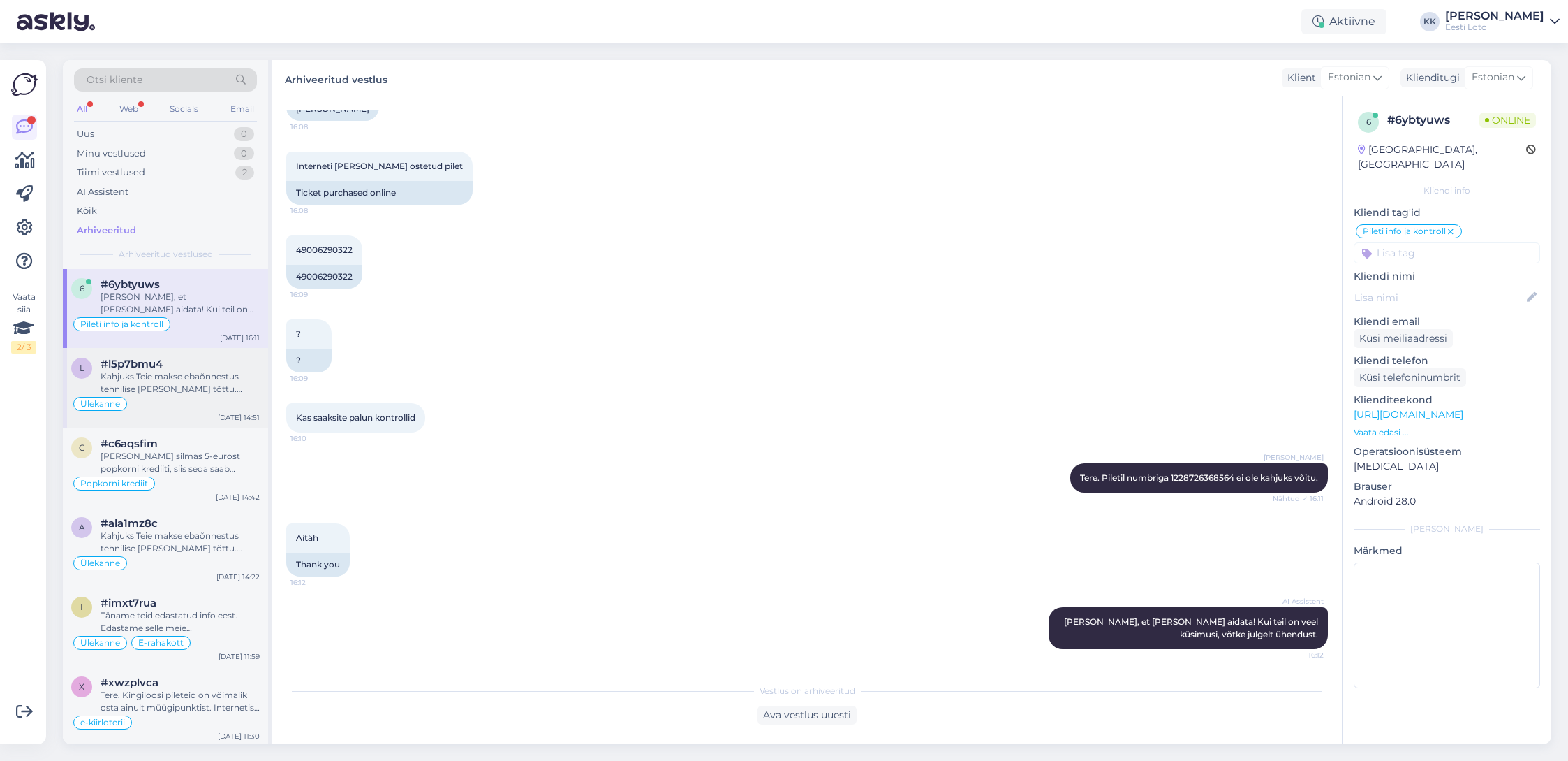
click at [178, 380] on div "Kahjuks Teie makse ebaõnnestus tehnilise [PERSON_NAME] tõttu. Kontrollisime mak…" at bounding box center [180, 382] width 159 height 25
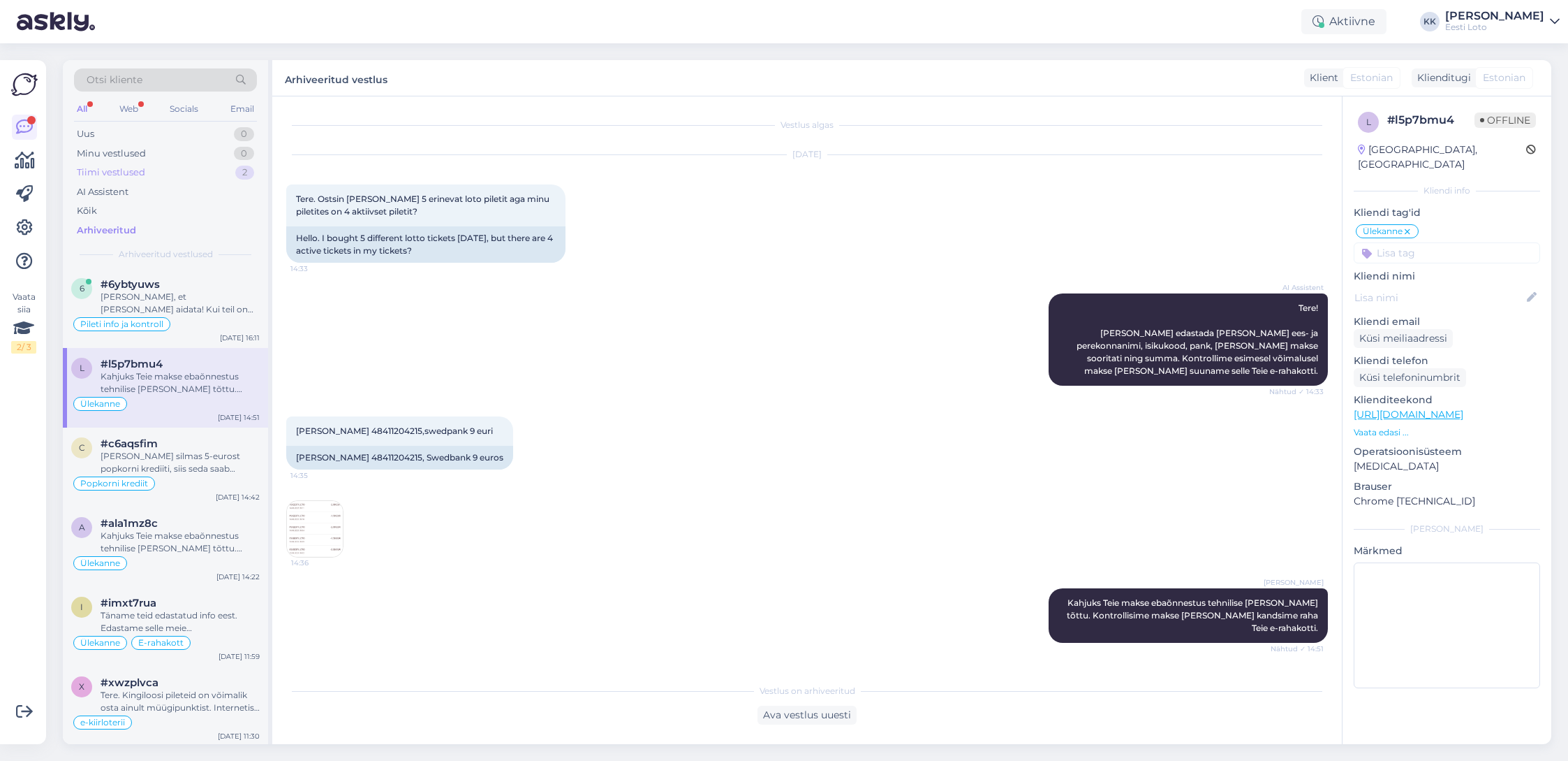
click at [163, 171] on div "Tiimi vestlused 2" at bounding box center [165, 172] width 183 height 19
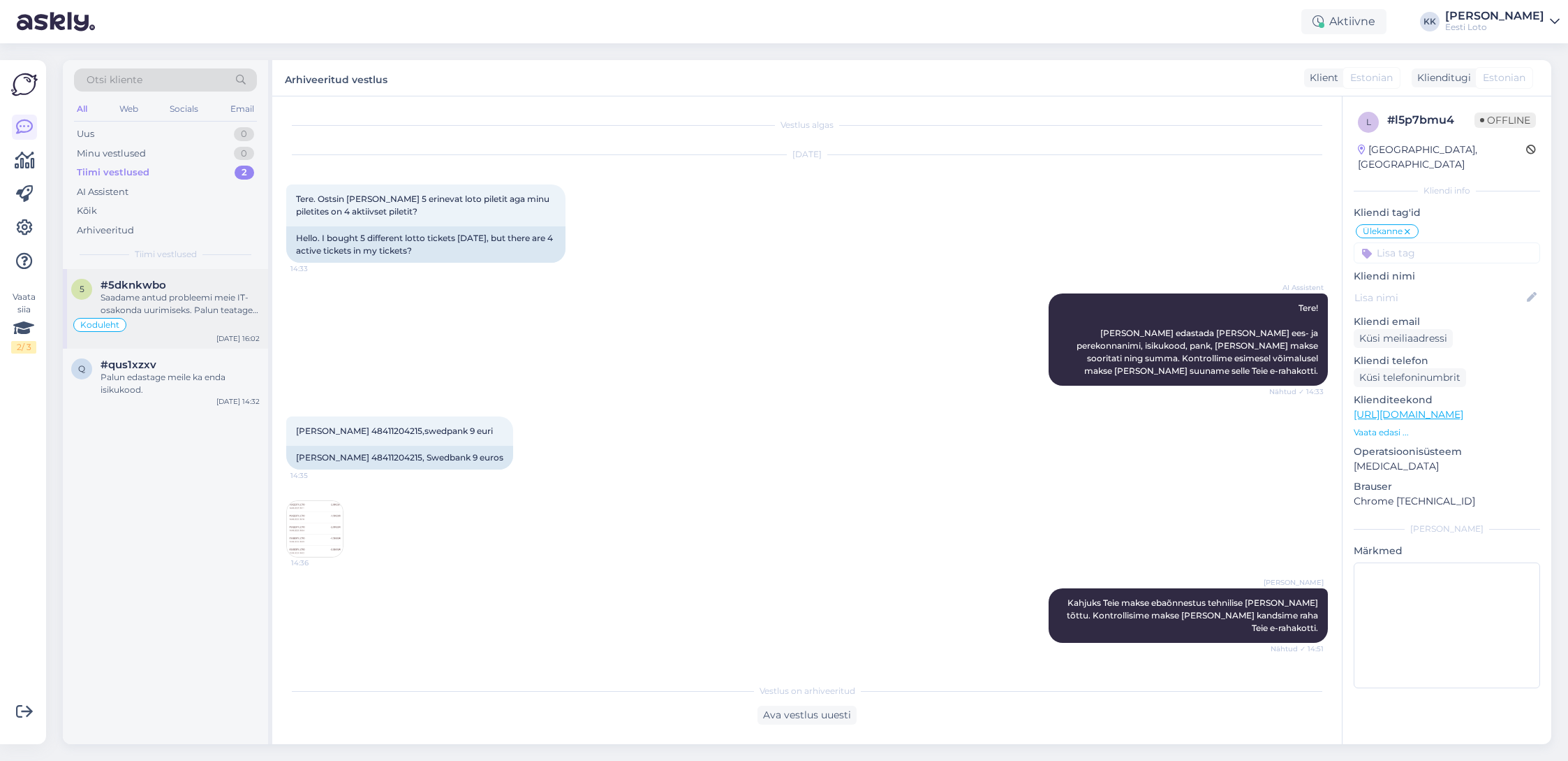
click at [218, 303] on div "Saadame antud probleemi meie IT-osakonda uurimiseks. Palun teatage ka enda isik…" at bounding box center [180, 304] width 159 height 25
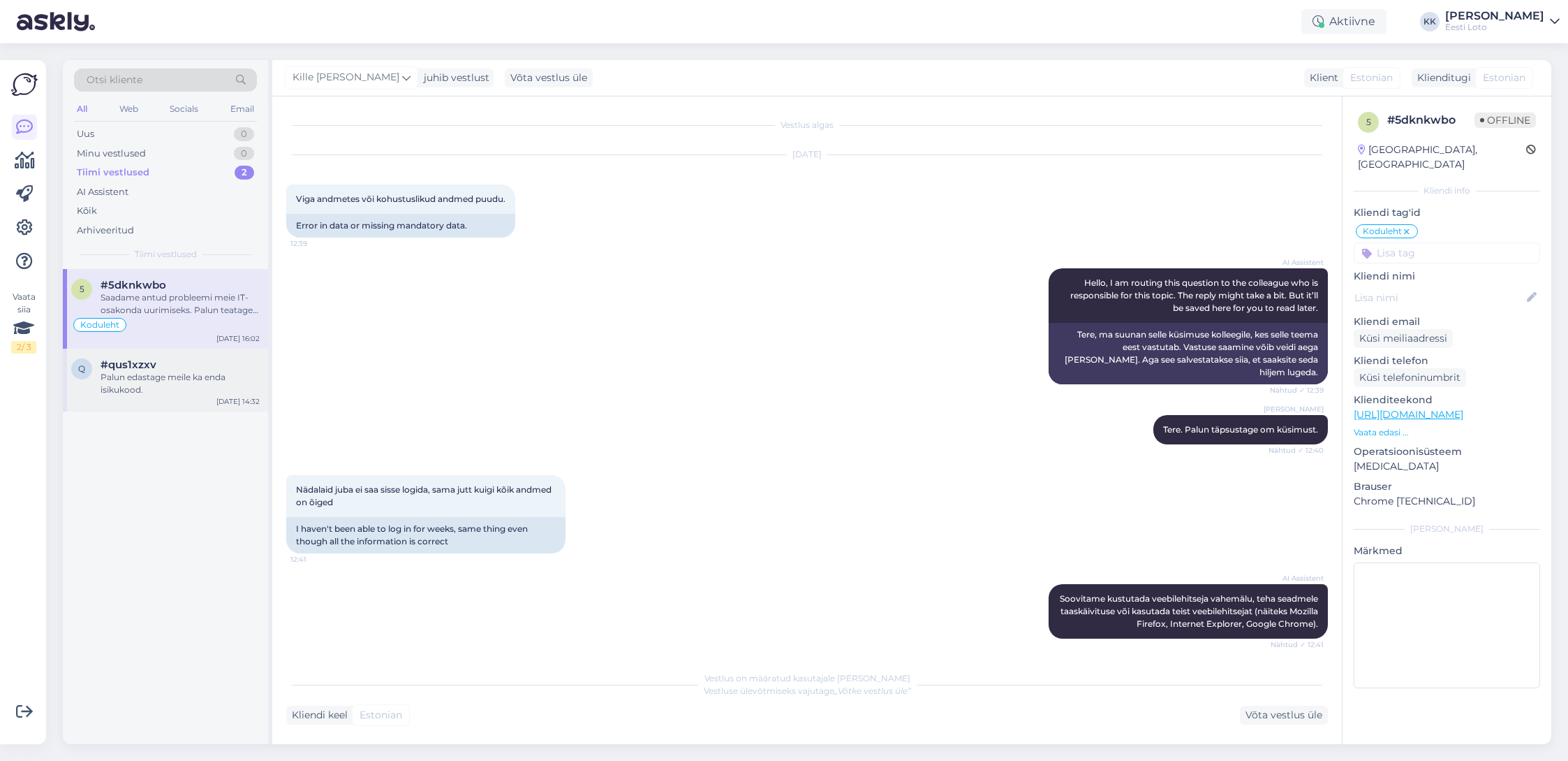
scroll to position [2021, 0]
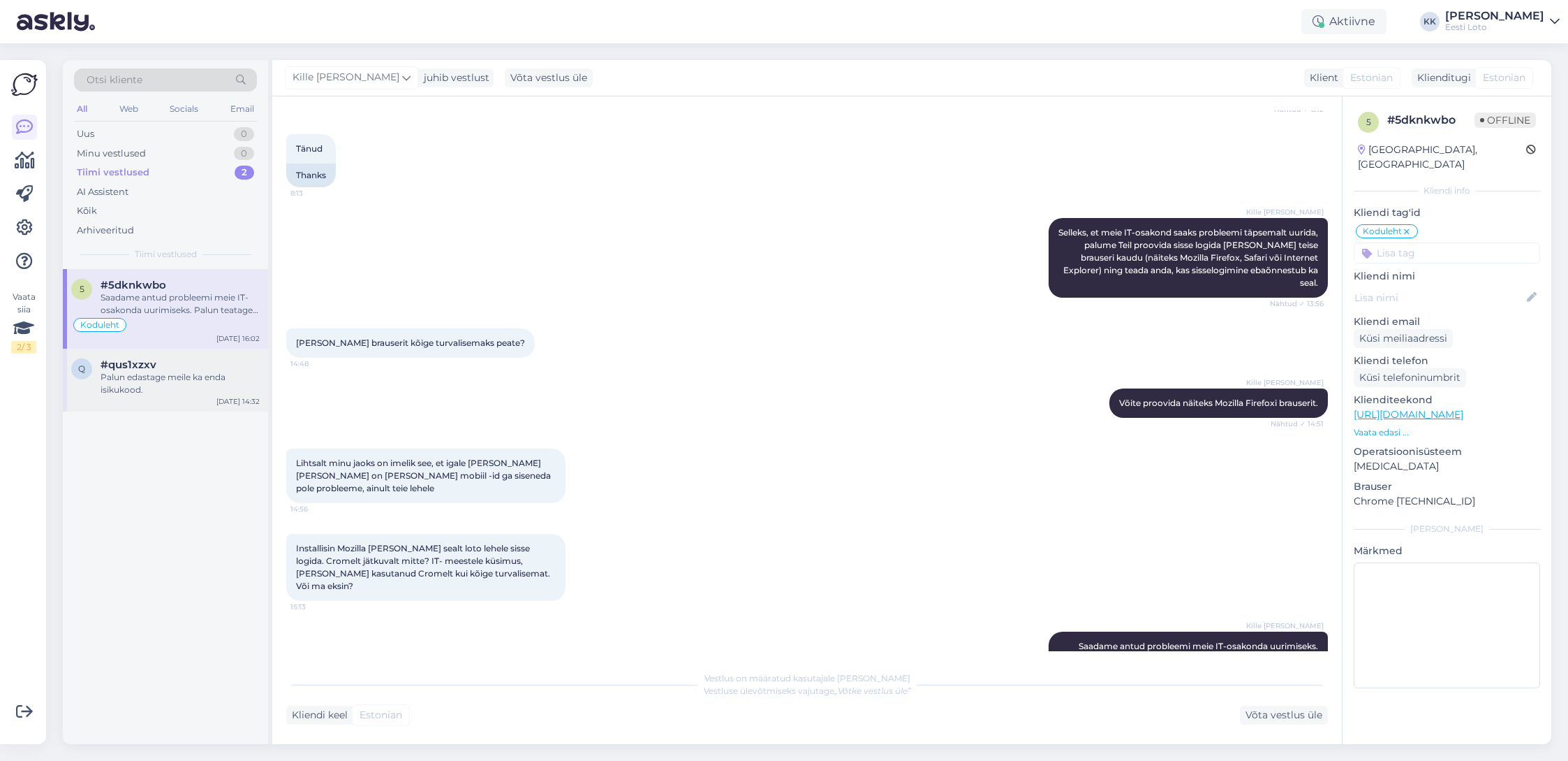
click at [182, 389] on div "Palun edastage meile ka enda isikukood." at bounding box center [180, 383] width 159 height 25
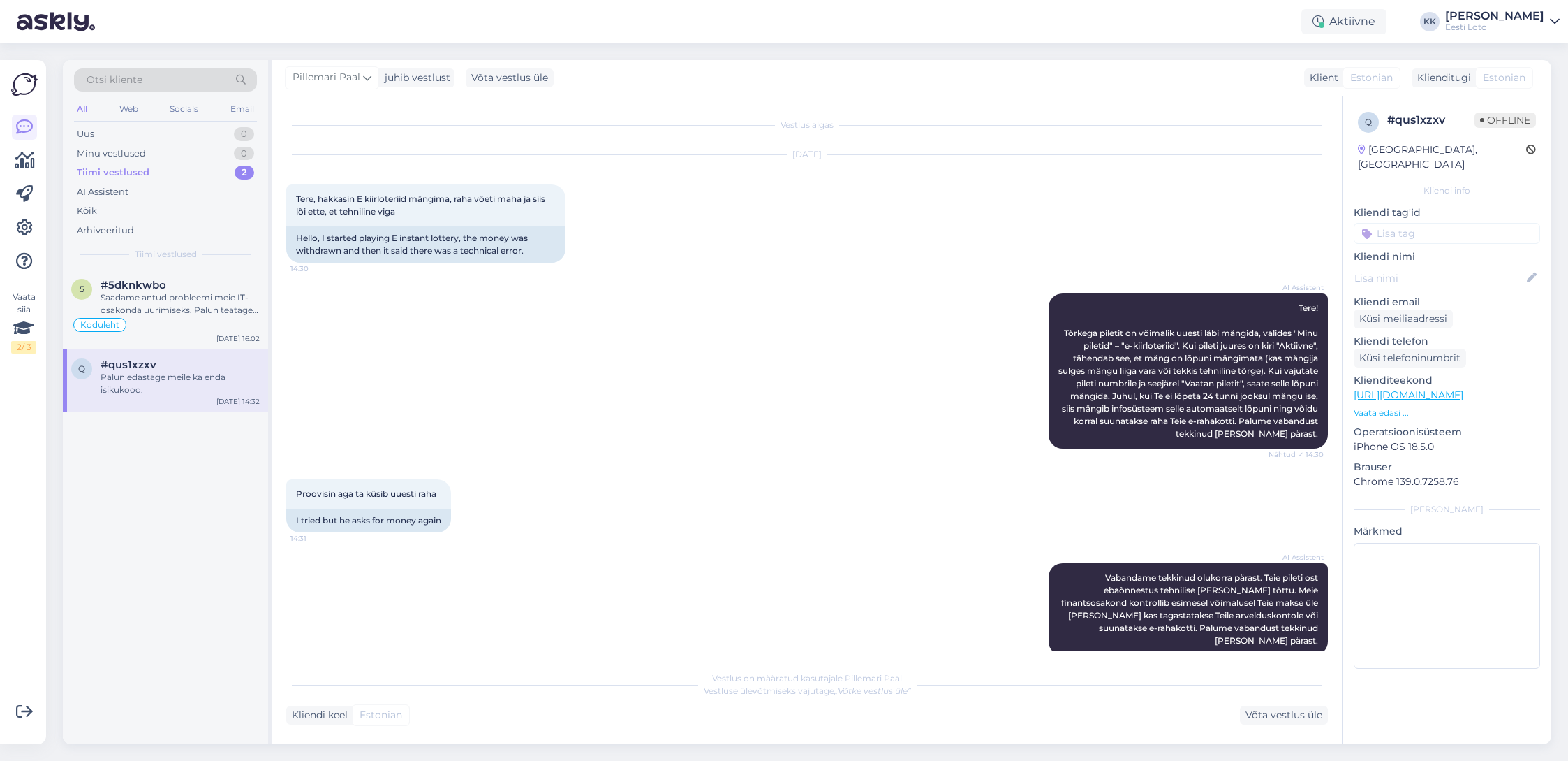
scroll to position [235, 0]
